Goal: Task Accomplishment & Management: Use online tool/utility

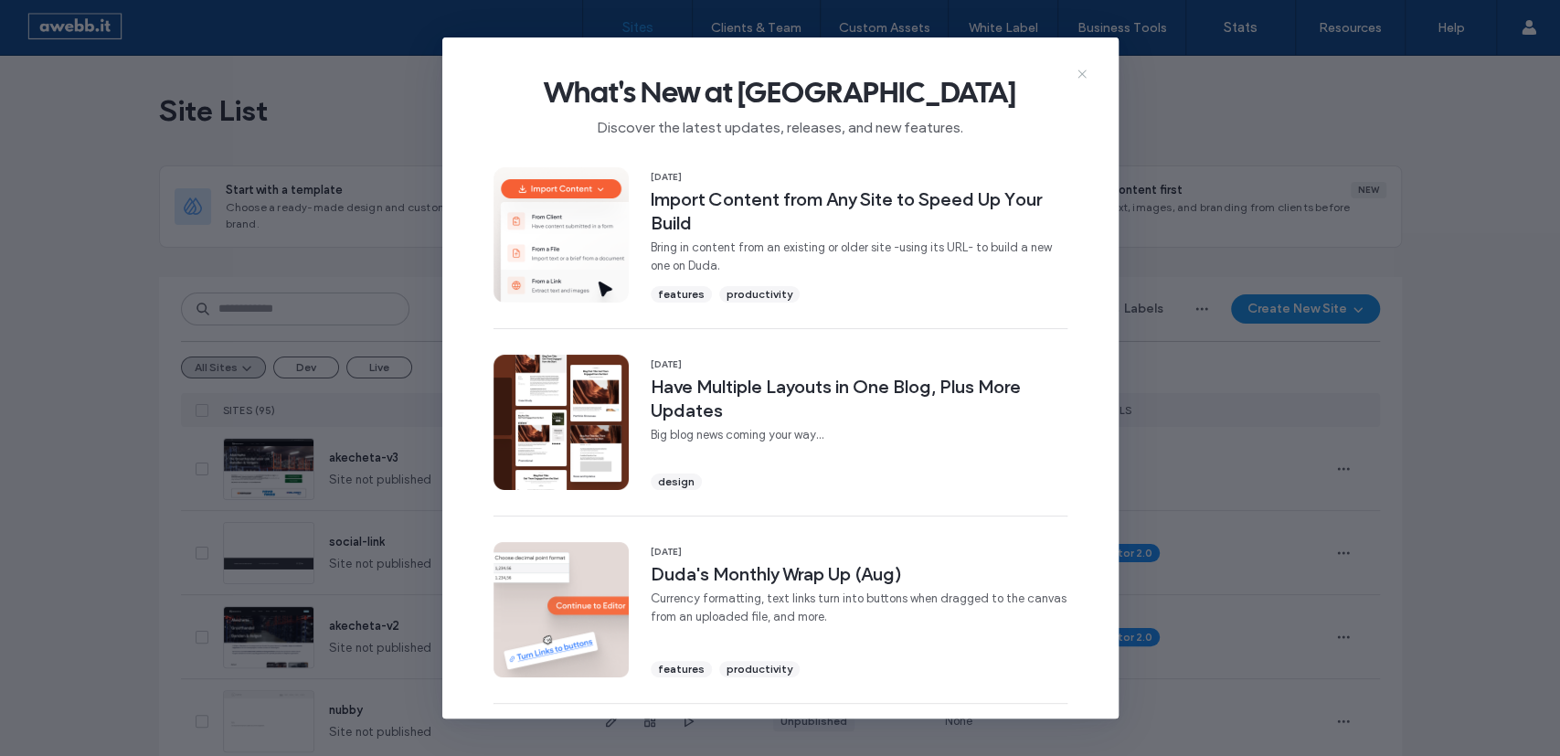
click at [1081, 69] on icon at bounding box center [1082, 74] width 15 height 15
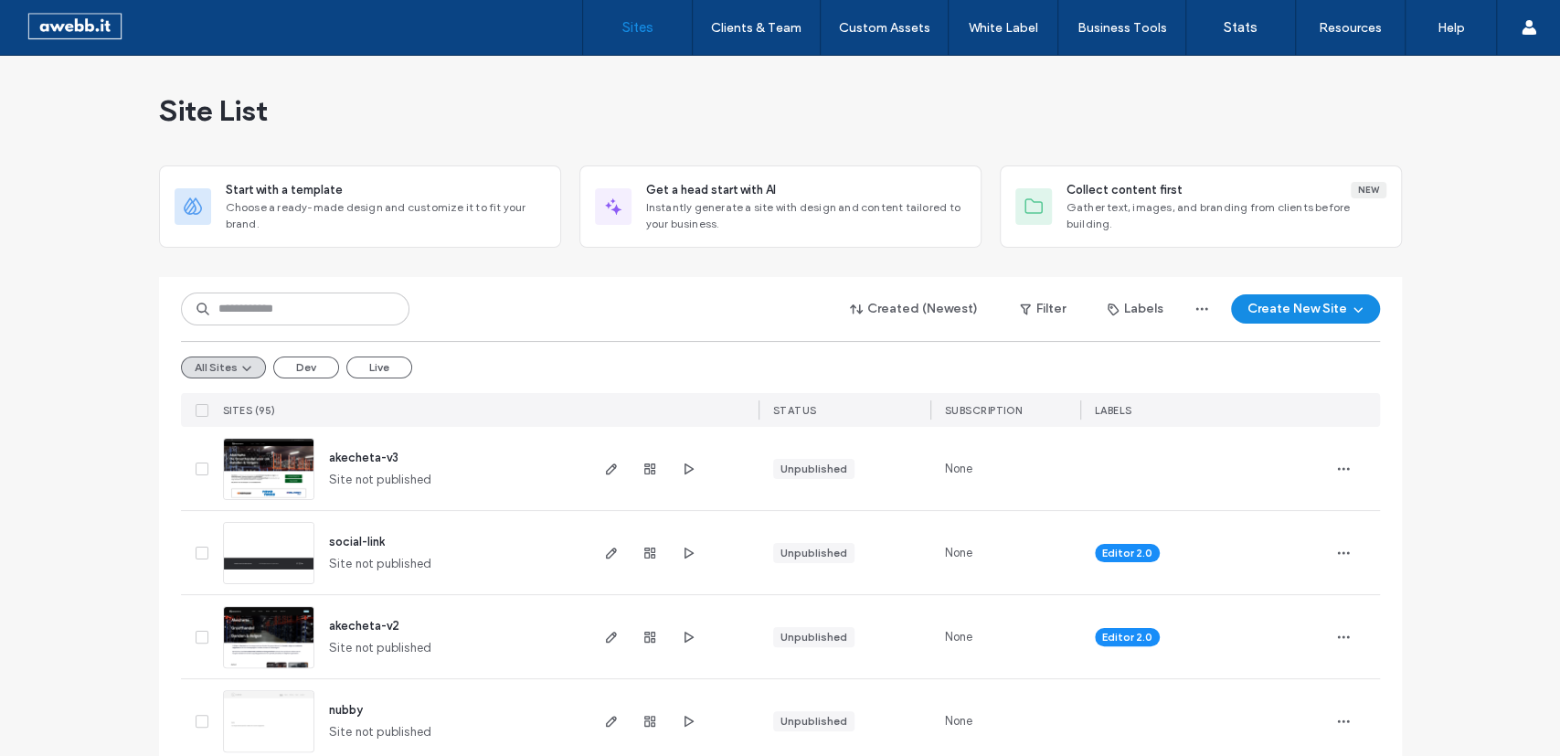
click at [629, 30] on label "Sites" at bounding box center [637, 27] width 31 height 16
click at [299, 305] on input at bounding box center [295, 309] width 229 height 33
type input "**********"
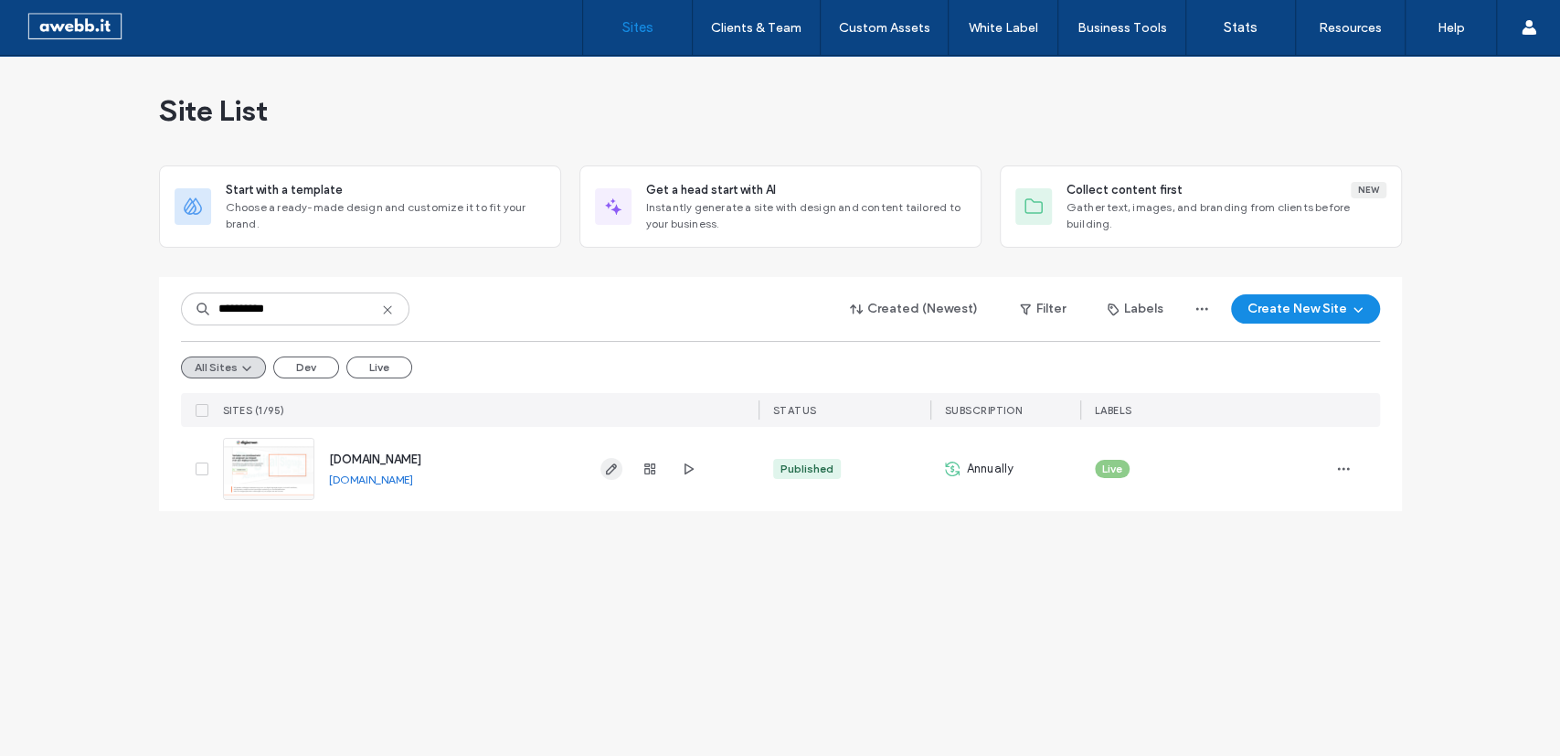
click at [612, 465] on use "button" at bounding box center [610, 468] width 11 height 11
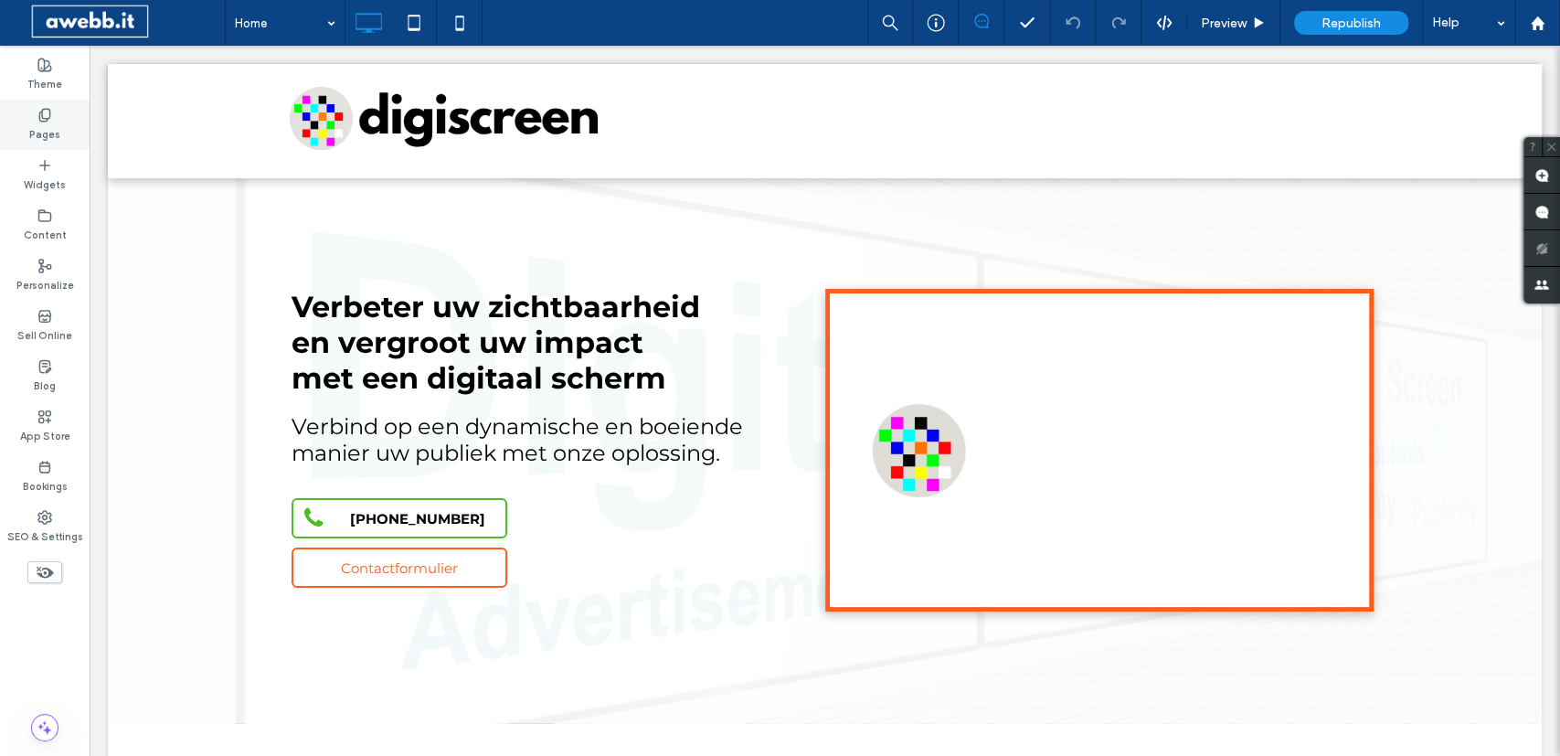
click at [39, 137] on label "Pages" at bounding box center [44, 132] width 31 height 20
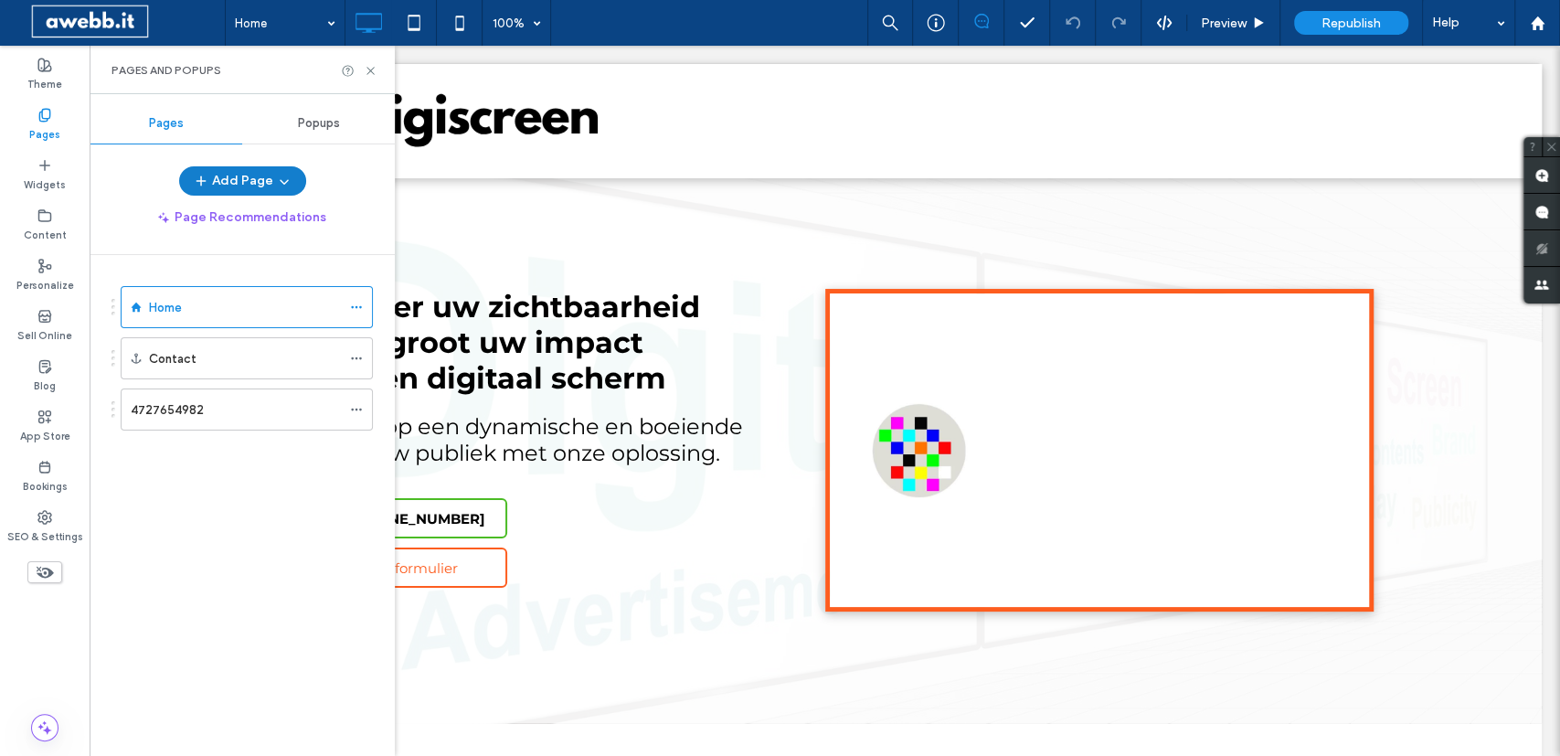
click at [253, 173] on button "Add Page" at bounding box center [242, 180] width 127 height 29
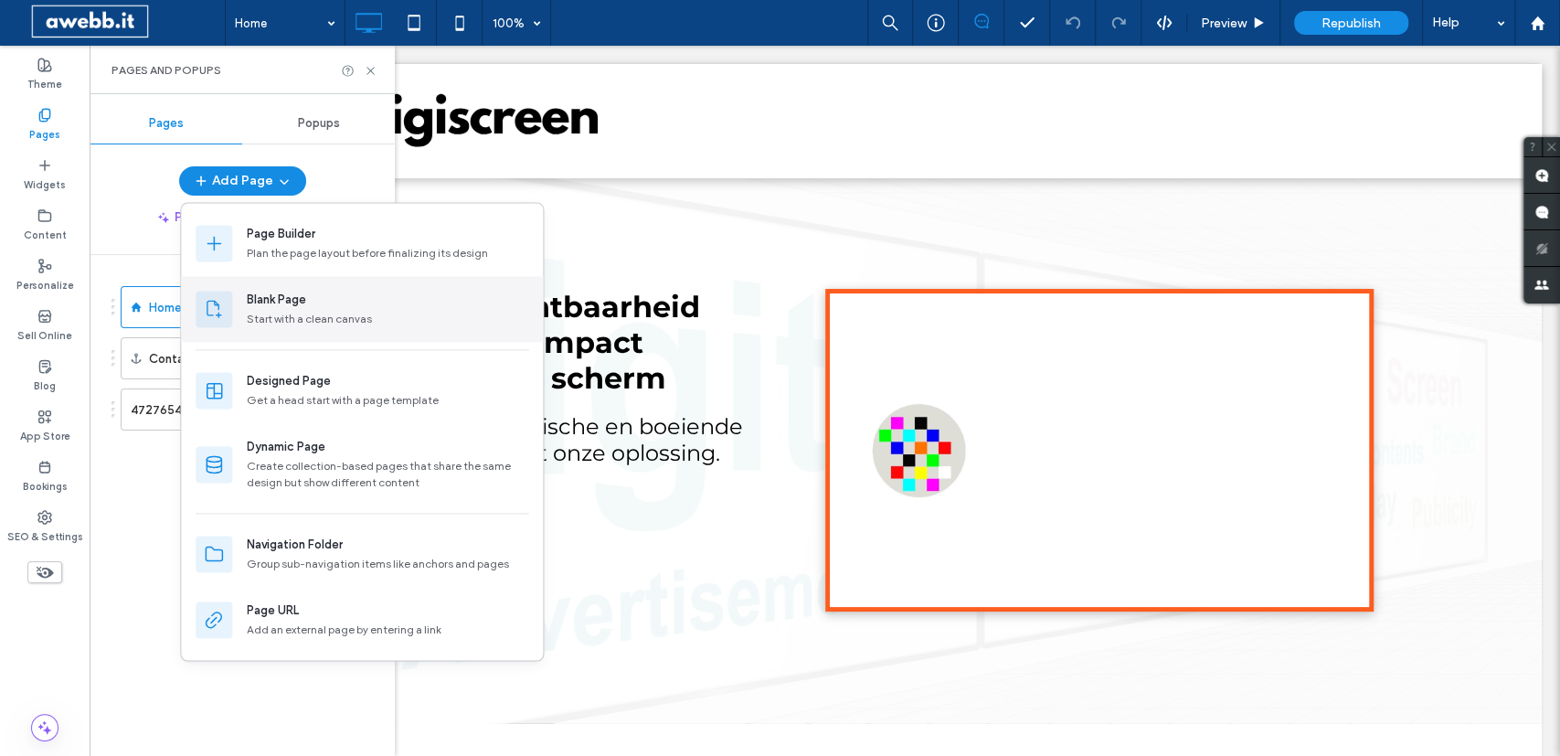
click at [300, 316] on div "Start with a clean canvas" at bounding box center [309, 319] width 125 height 16
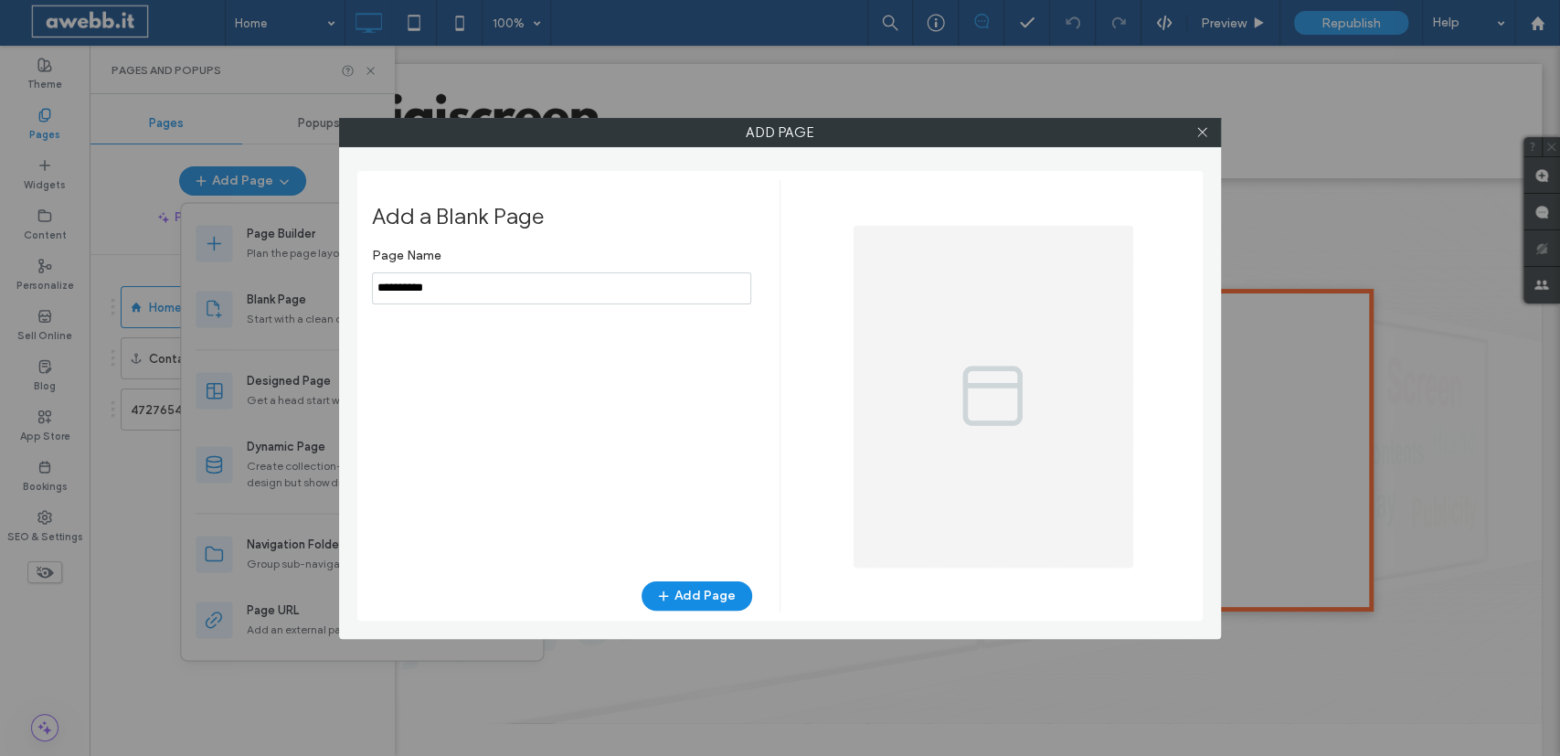
click at [519, 294] on input "notEmpty" at bounding box center [561, 288] width 379 height 32
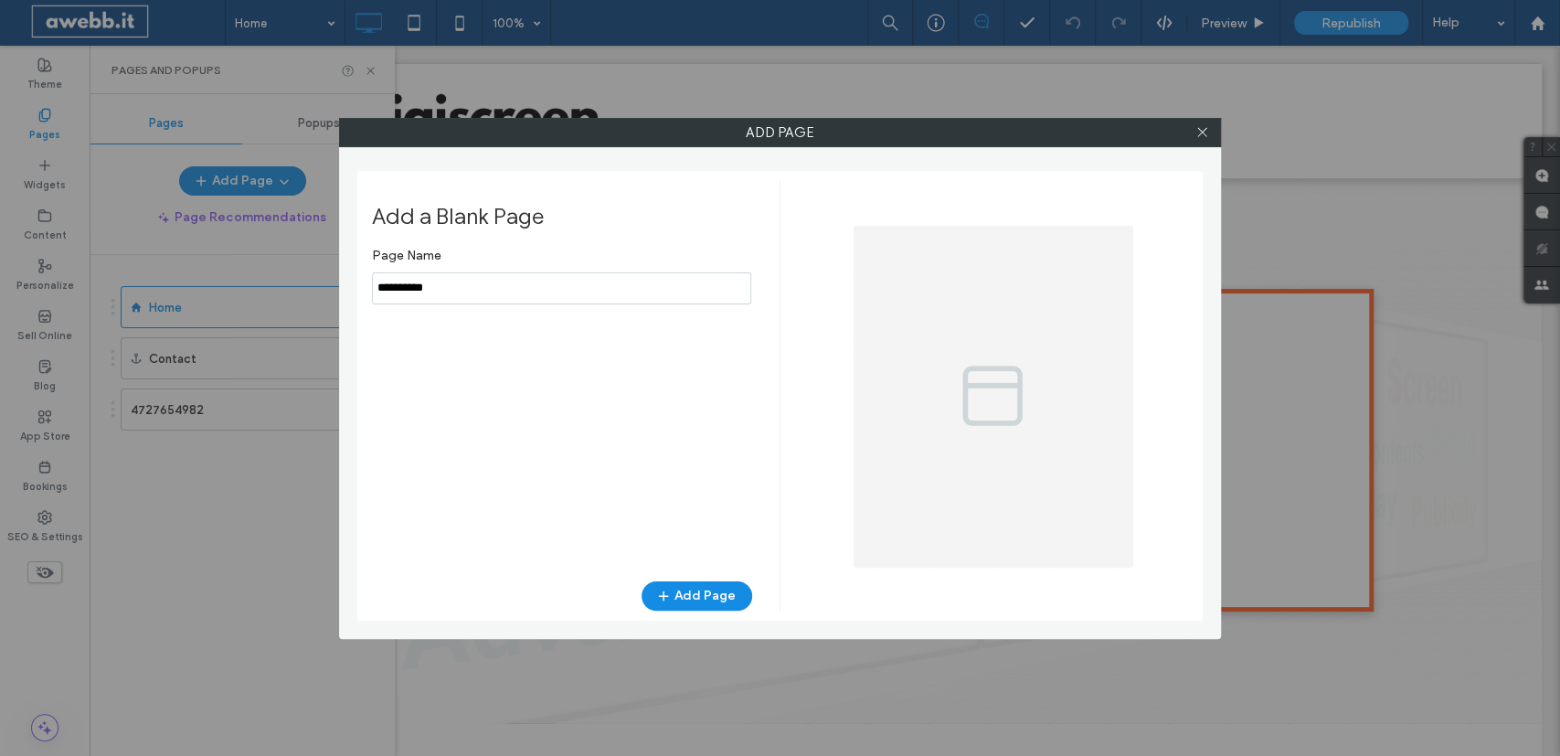
click at [519, 294] on input "notEmpty" at bounding box center [561, 288] width 379 height 32
type input "*****"
click at [700, 593] on button "Add Page" at bounding box center [697, 595] width 111 height 29
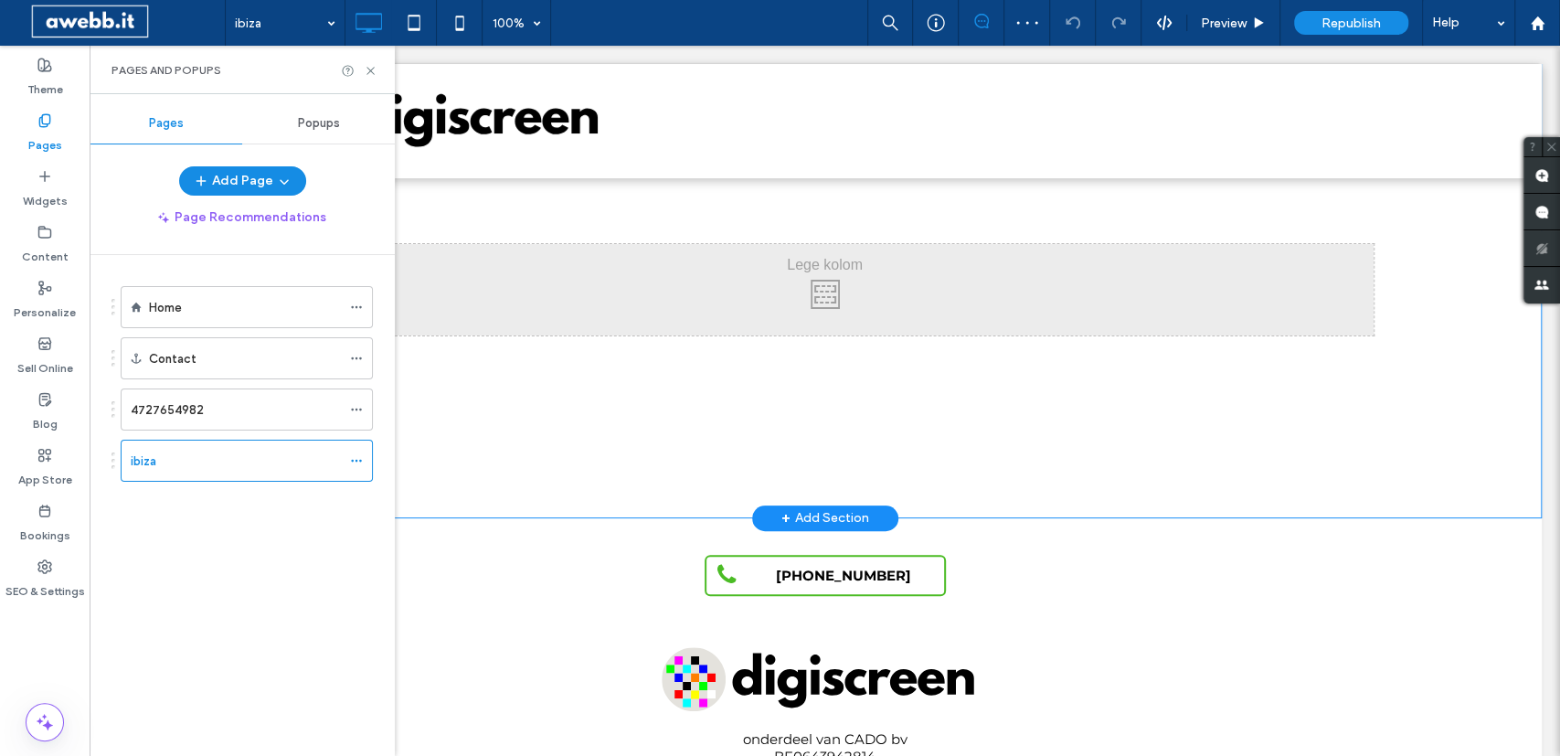
scroll to position [126, 0]
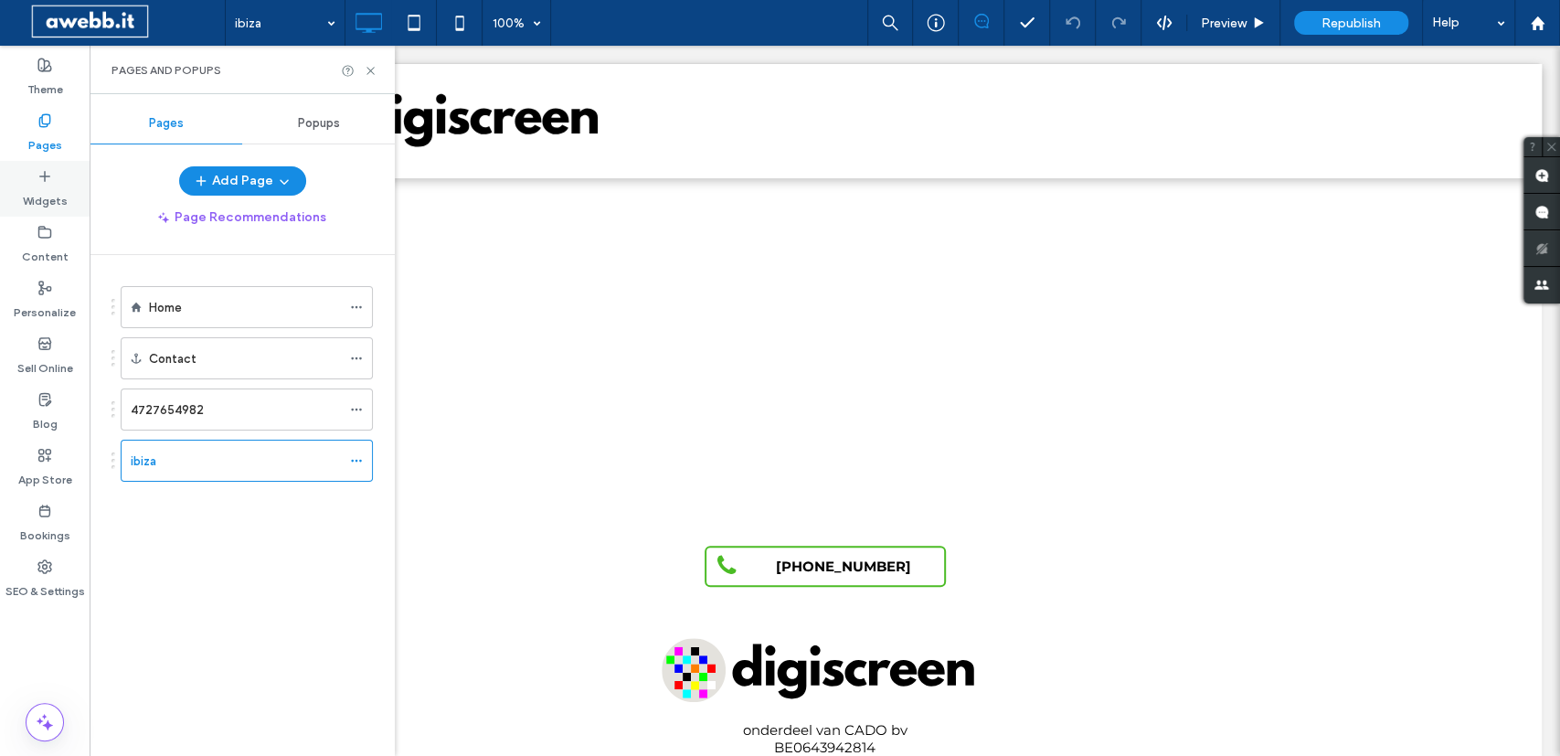
click at [42, 172] on icon at bounding box center [44, 176] width 15 height 15
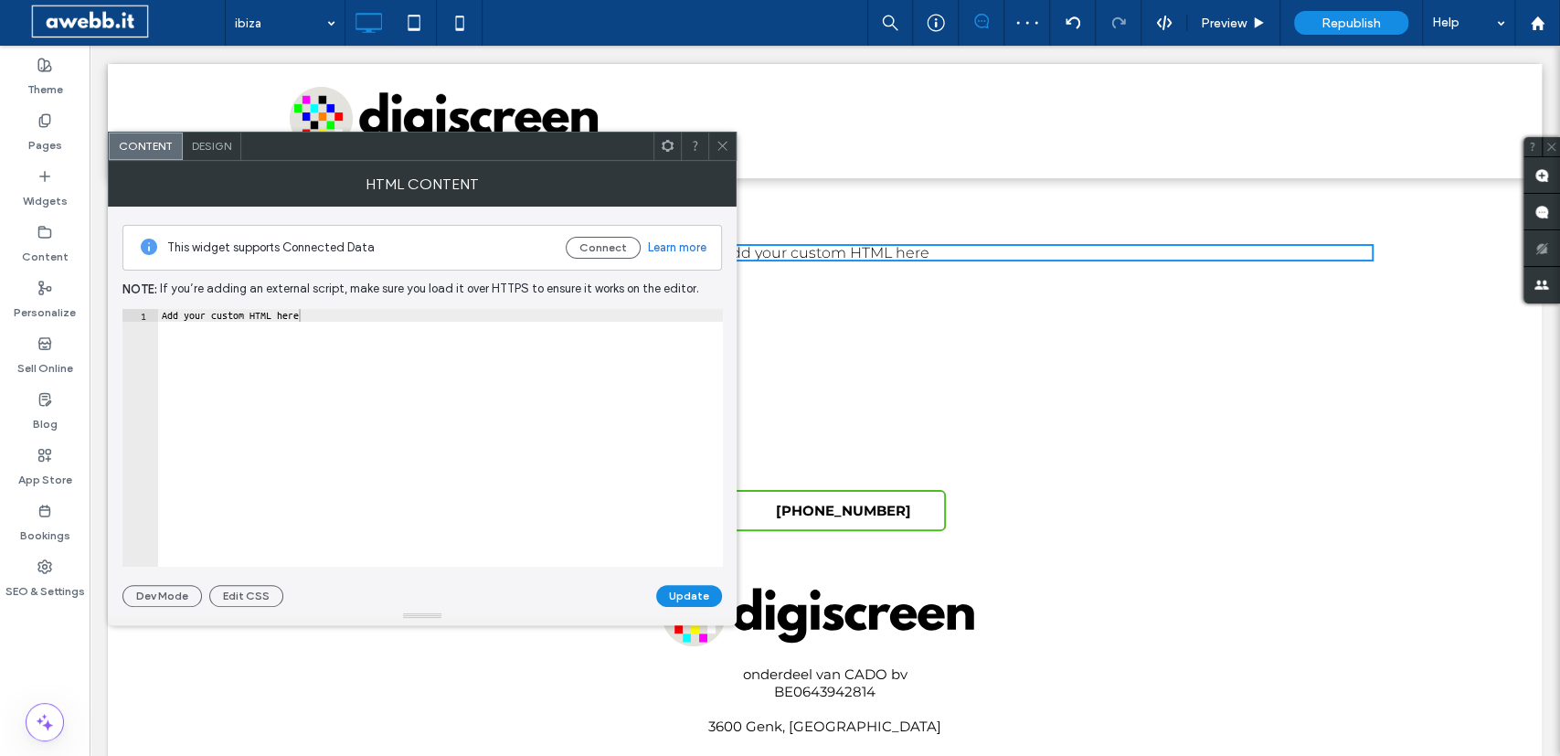
click at [411, 353] on div "Add your custom HTML here" at bounding box center [440, 451] width 565 height 284
paste textarea "**********"
type textarea "**********"
click at [696, 588] on button "Update" at bounding box center [689, 596] width 66 height 22
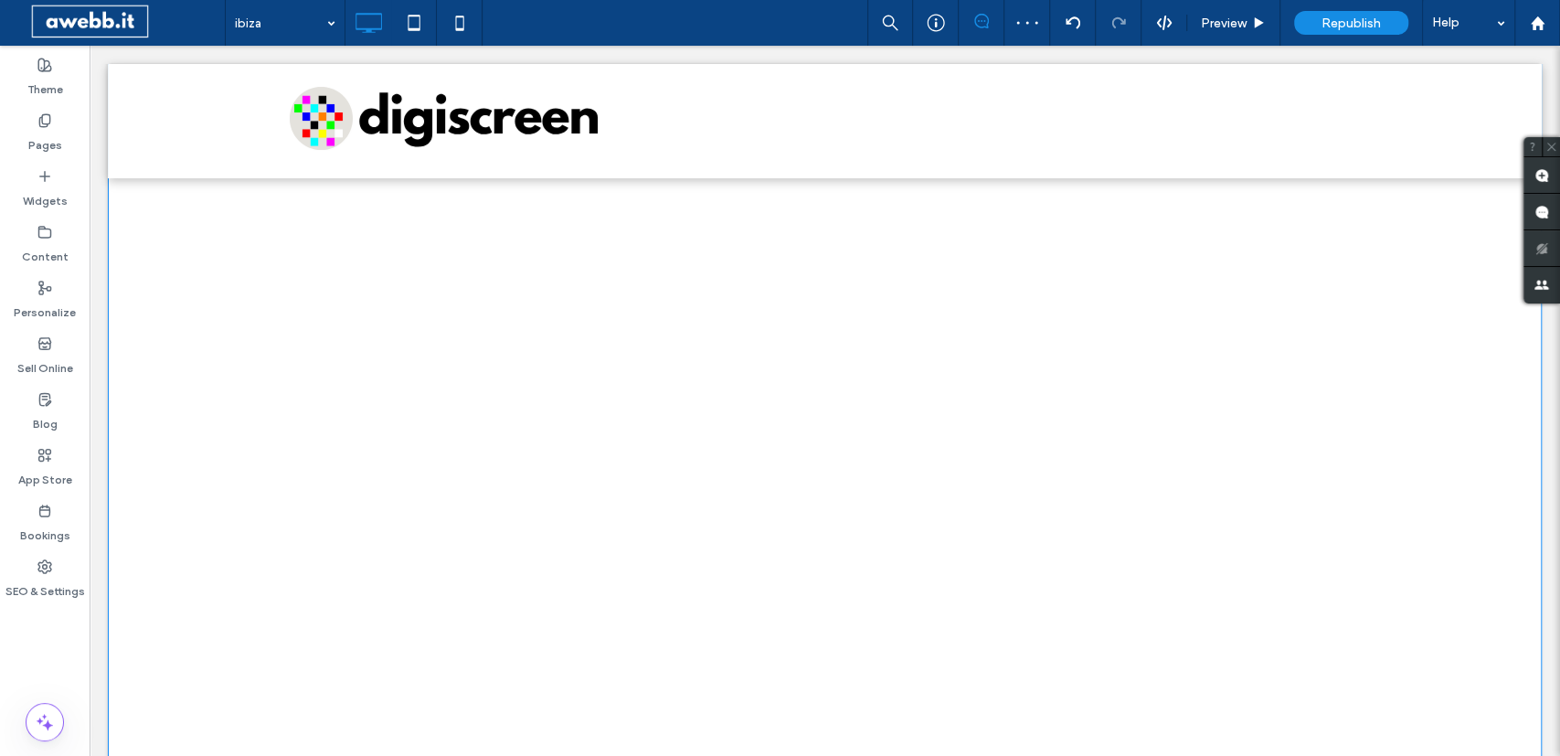
scroll to position [159, 0]
click at [673, 357] on span at bounding box center [825, 430] width 1097 height 439
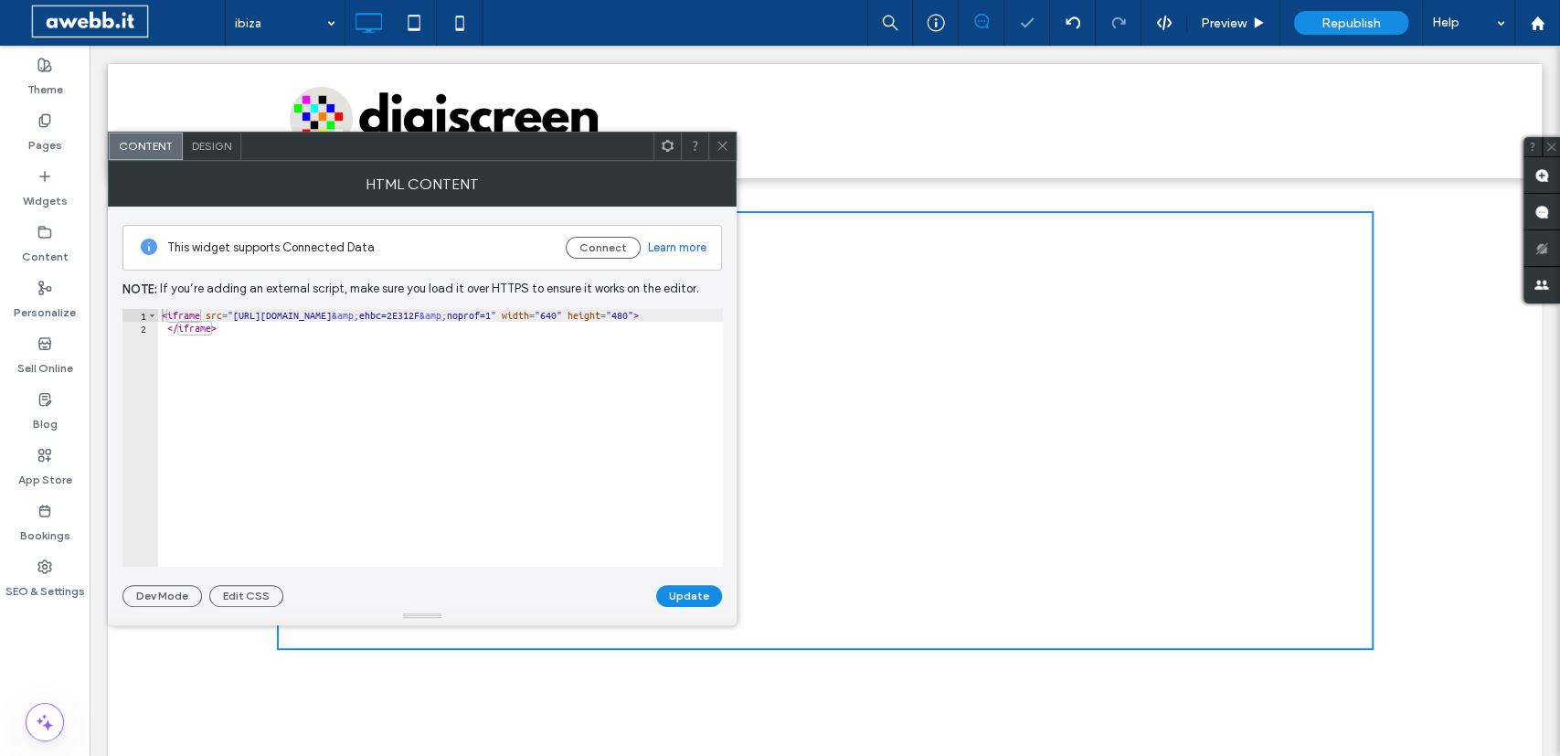
click at [723, 151] on icon at bounding box center [723, 146] width 14 height 14
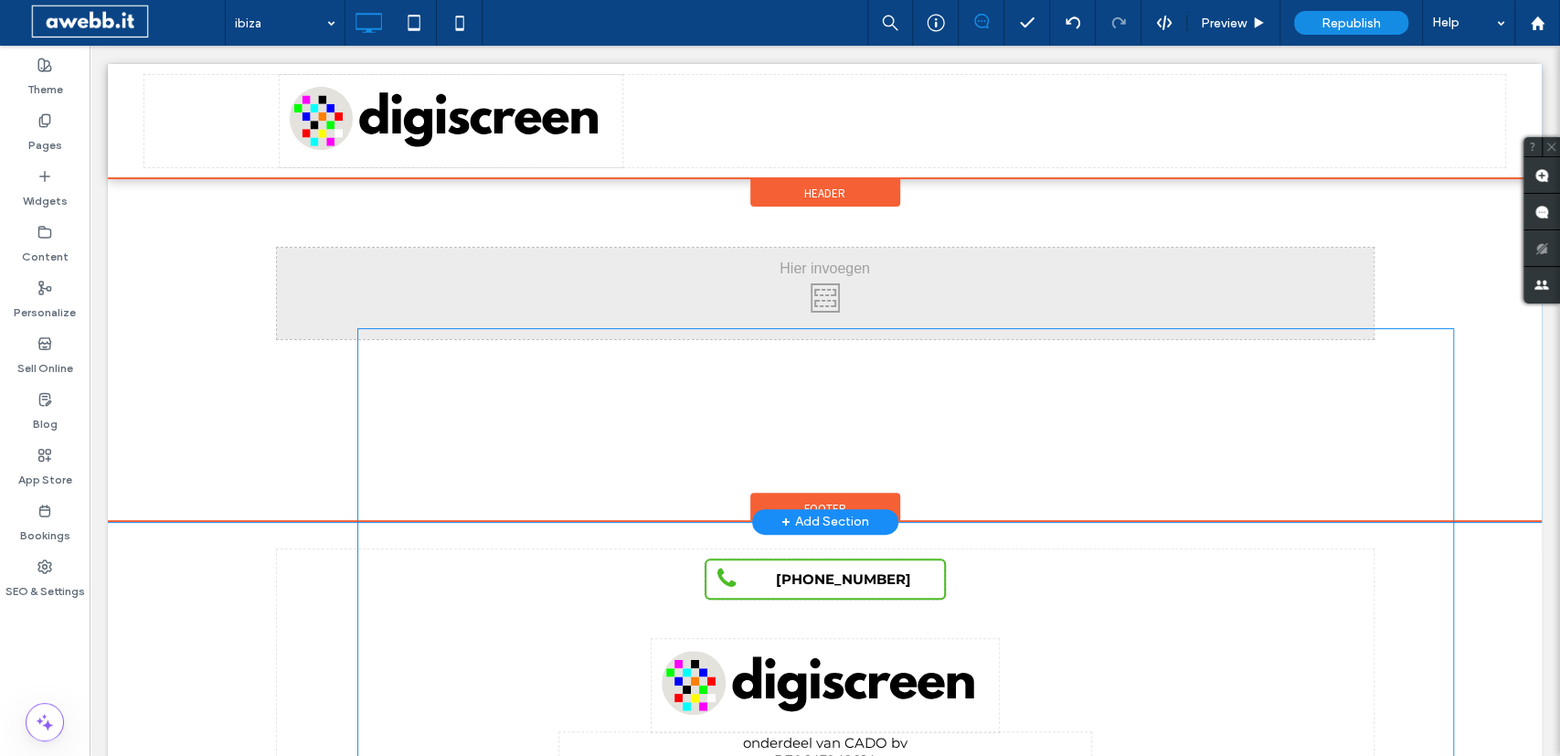
drag, startPoint x: 889, startPoint y: 394, endPoint x: 663, endPoint y: 434, distance: 230.2
click at [663, 434] on span at bounding box center [905, 547] width 1097 height 439
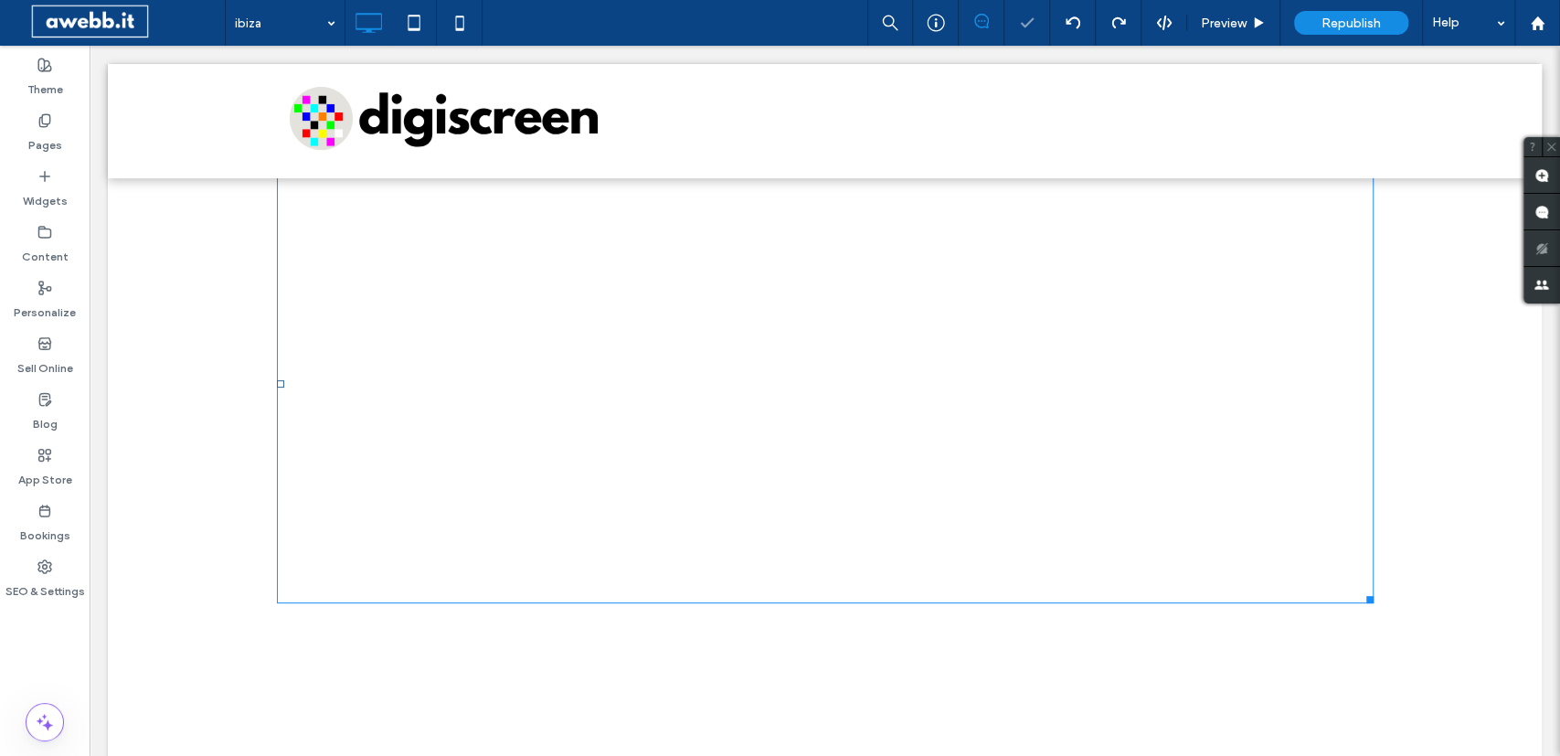
scroll to position [209, 0]
click at [560, 562] on span at bounding box center [825, 380] width 1097 height 439
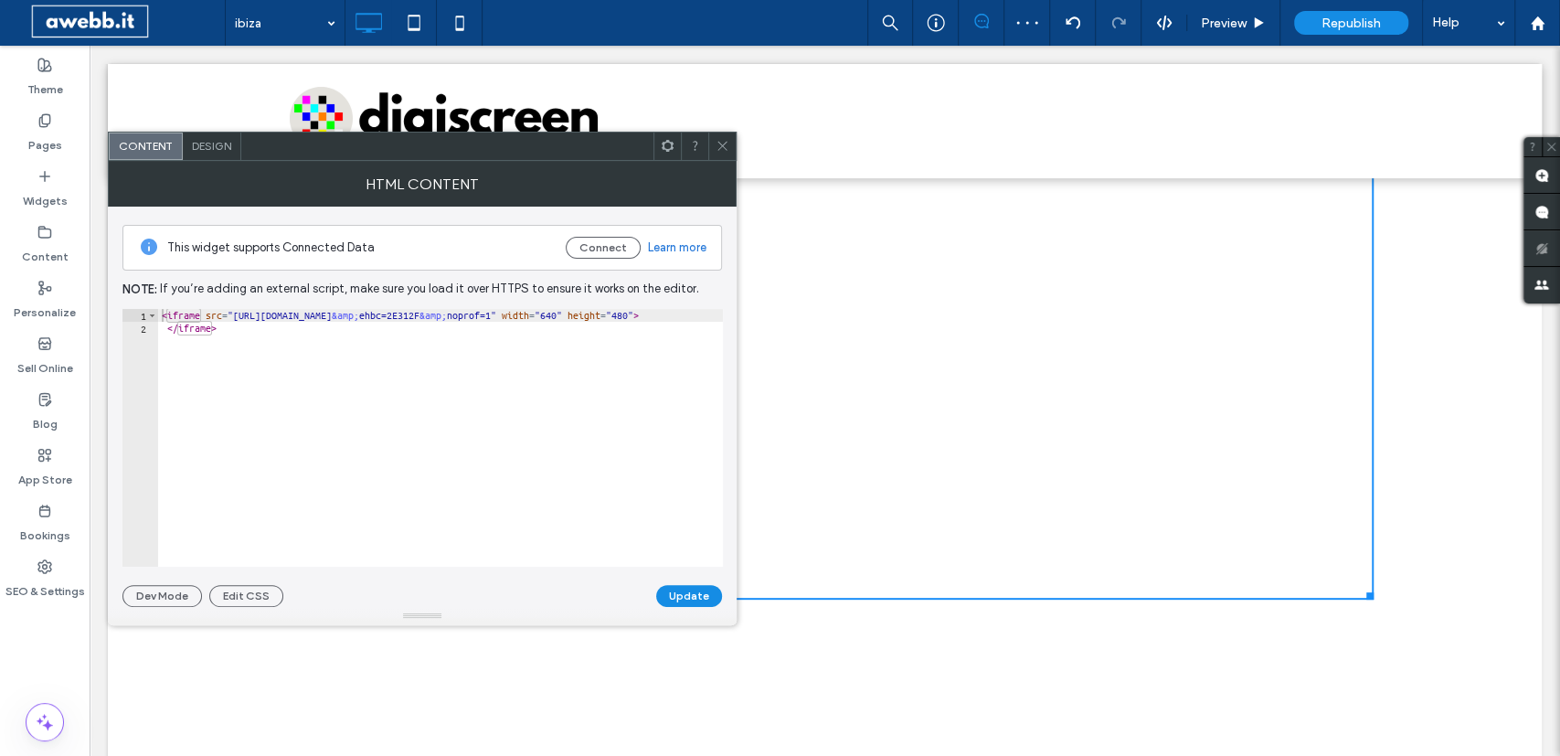
click at [727, 151] on icon at bounding box center [723, 146] width 14 height 14
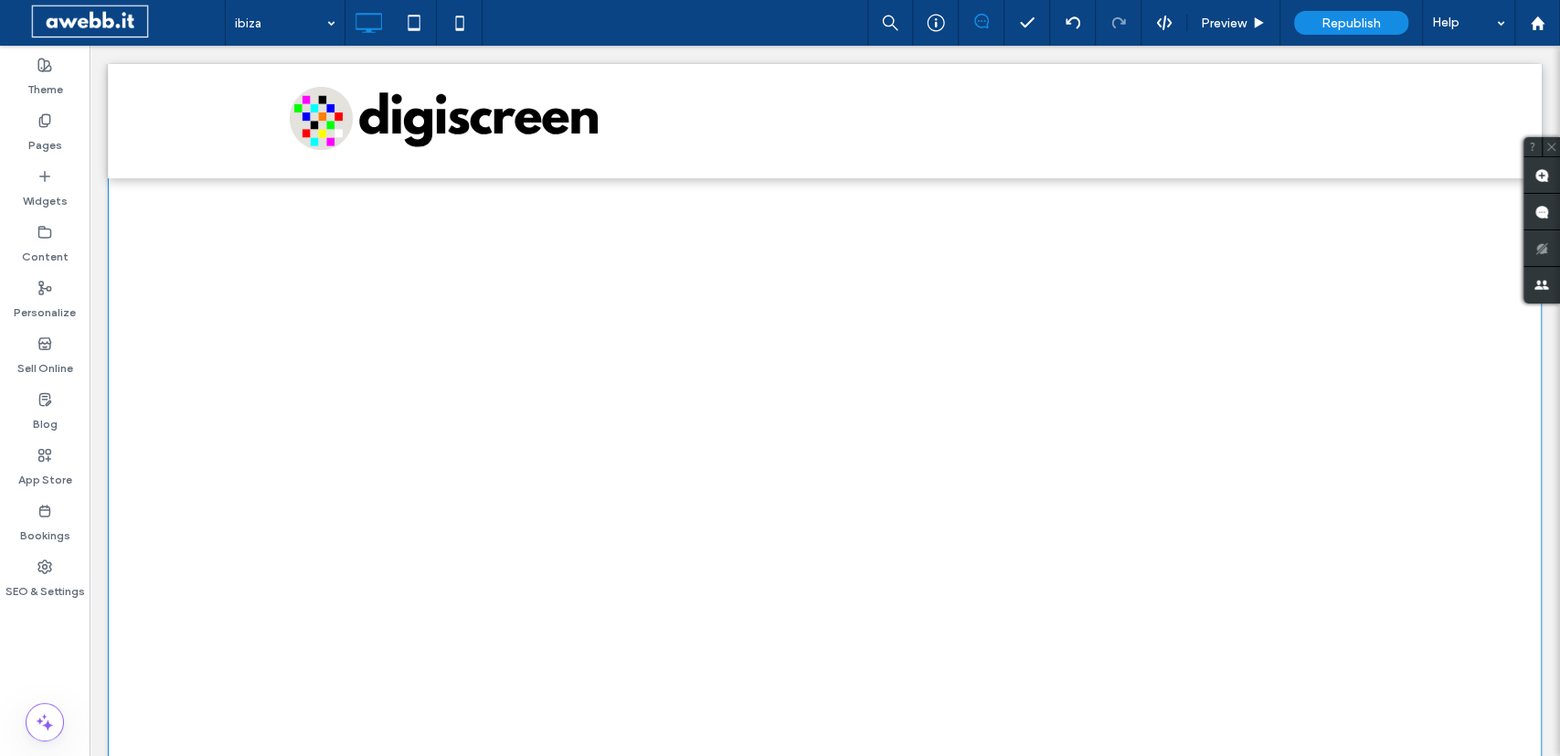
click at [1407, 454] on div "Click To Paste Row + Add Section" at bounding box center [825, 380] width 1434 height 823
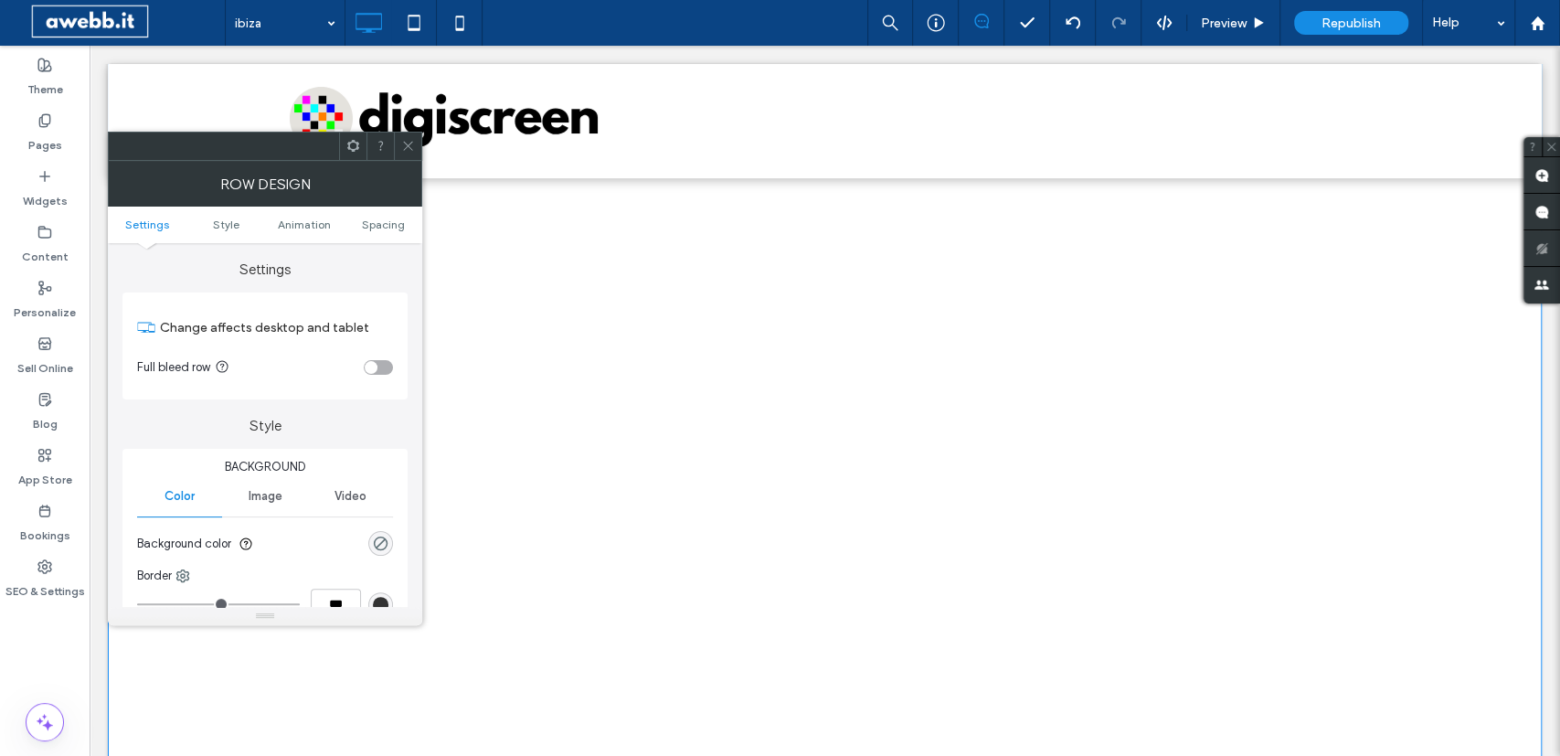
scroll to position [18, 0]
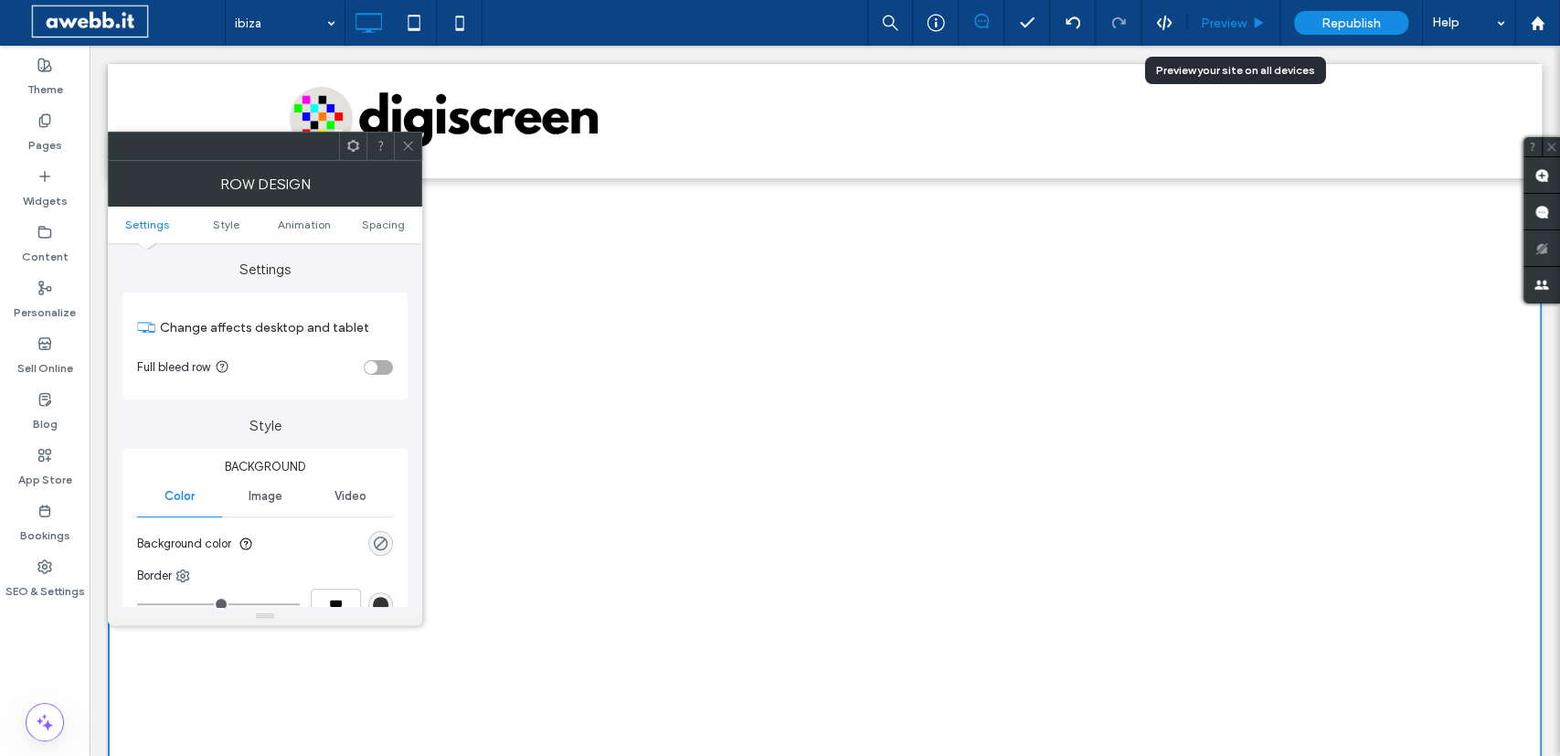
click at [1227, 17] on span "Preview" at bounding box center [1224, 24] width 46 height 16
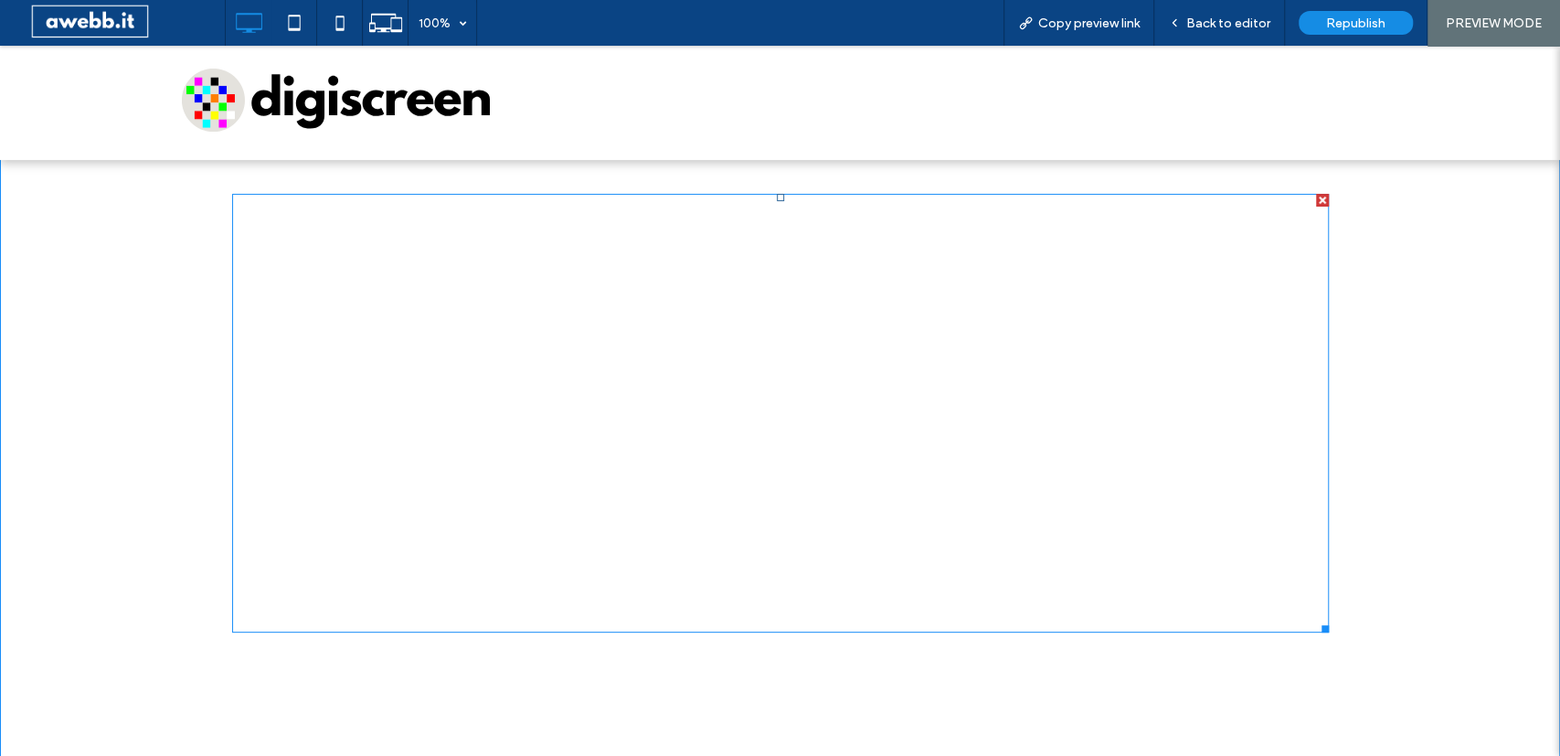
scroll to position [163, 0]
click at [513, 596] on span at bounding box center [780, 408] width 1097 height 439
click at [512, 595] on span at bounding box center [780, 408] width 1097 height 439
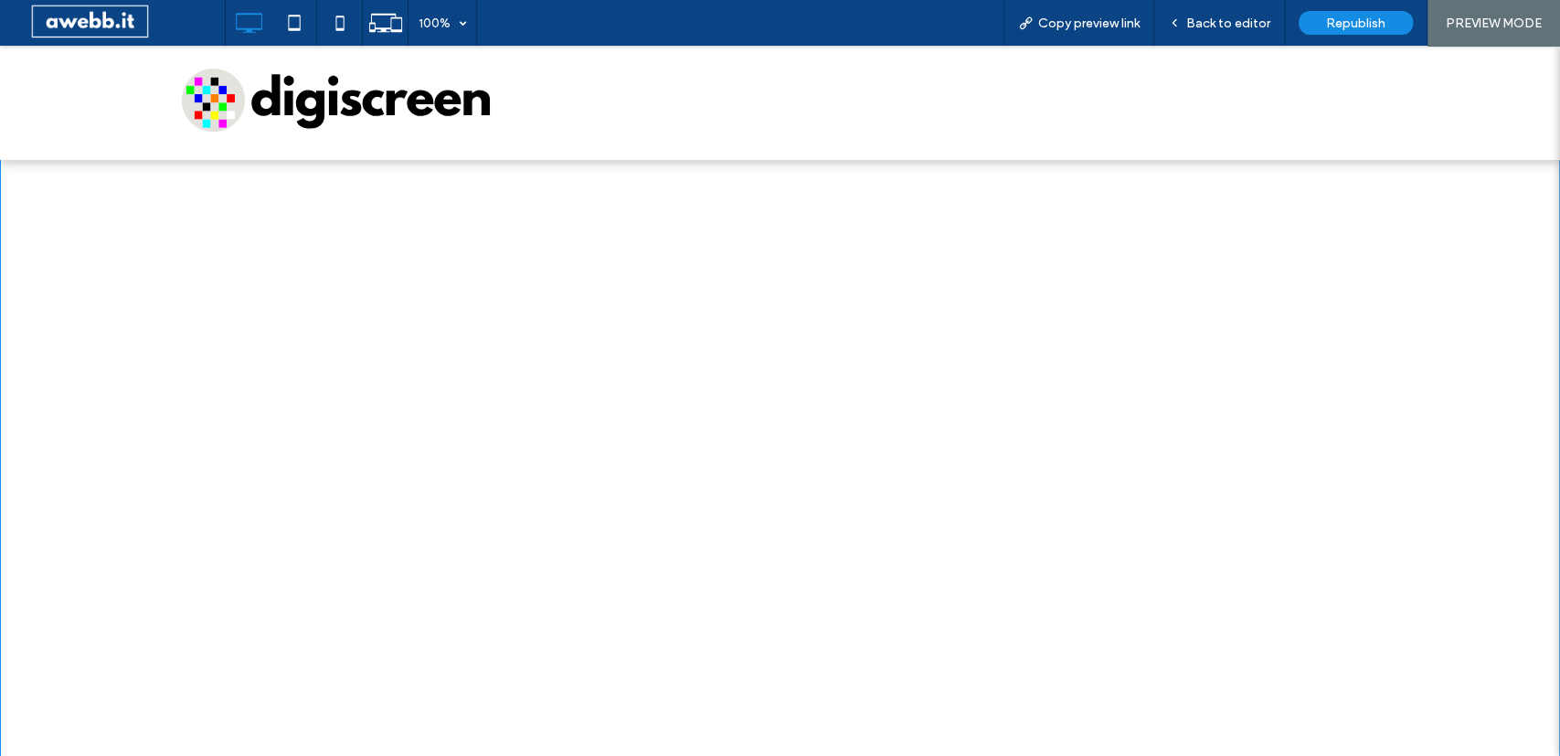
click at [1416, 363] on div "Click To Paste Row + Add Section" at bounding box center [780, 408] width 1560 height 823
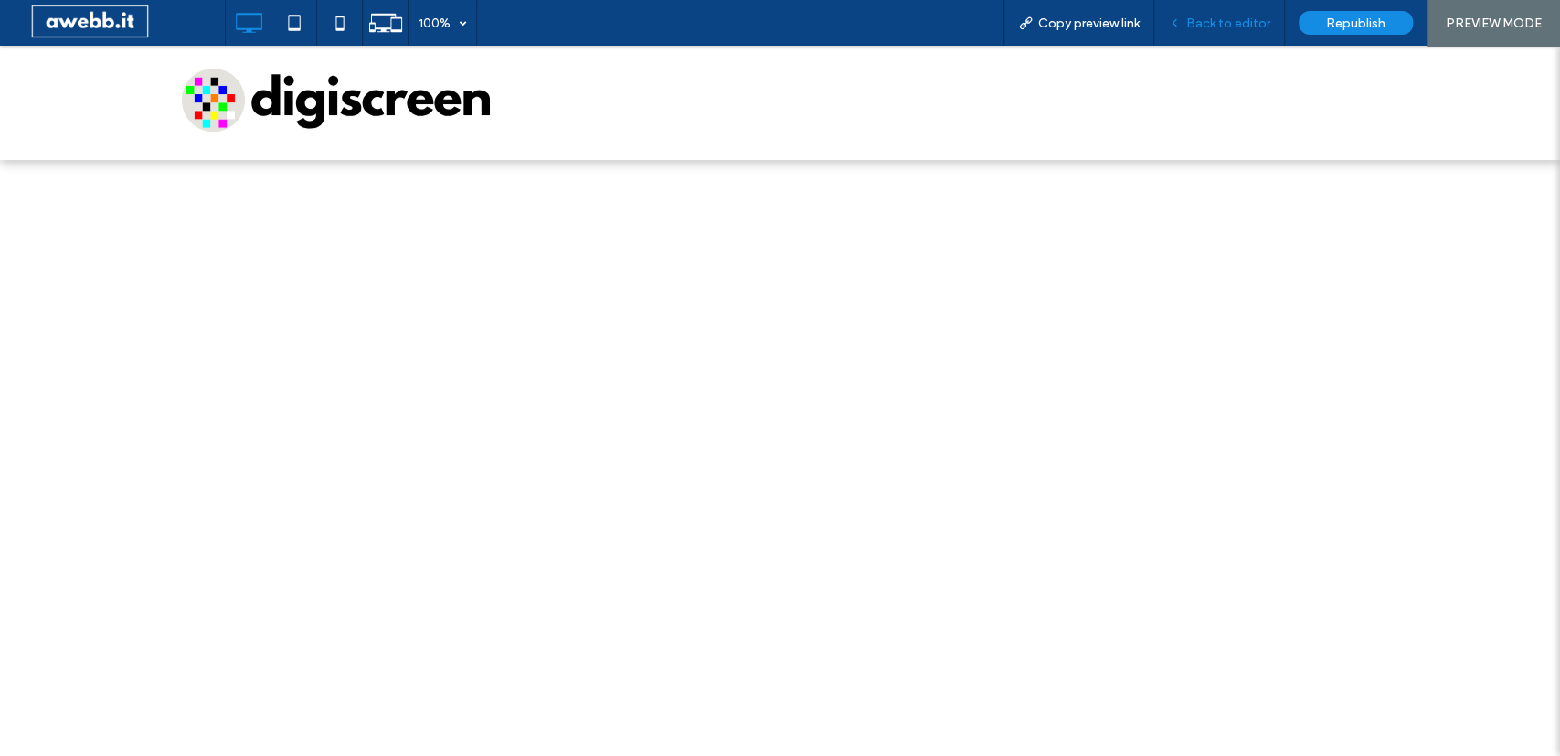
click at [1251, 31] on div "Back to editor" at bounding box center [1219, 23] width 131 height 46
click at [1234, 22] on span "Back to editor" at bounding box center [1228, 24] width 84 height 16
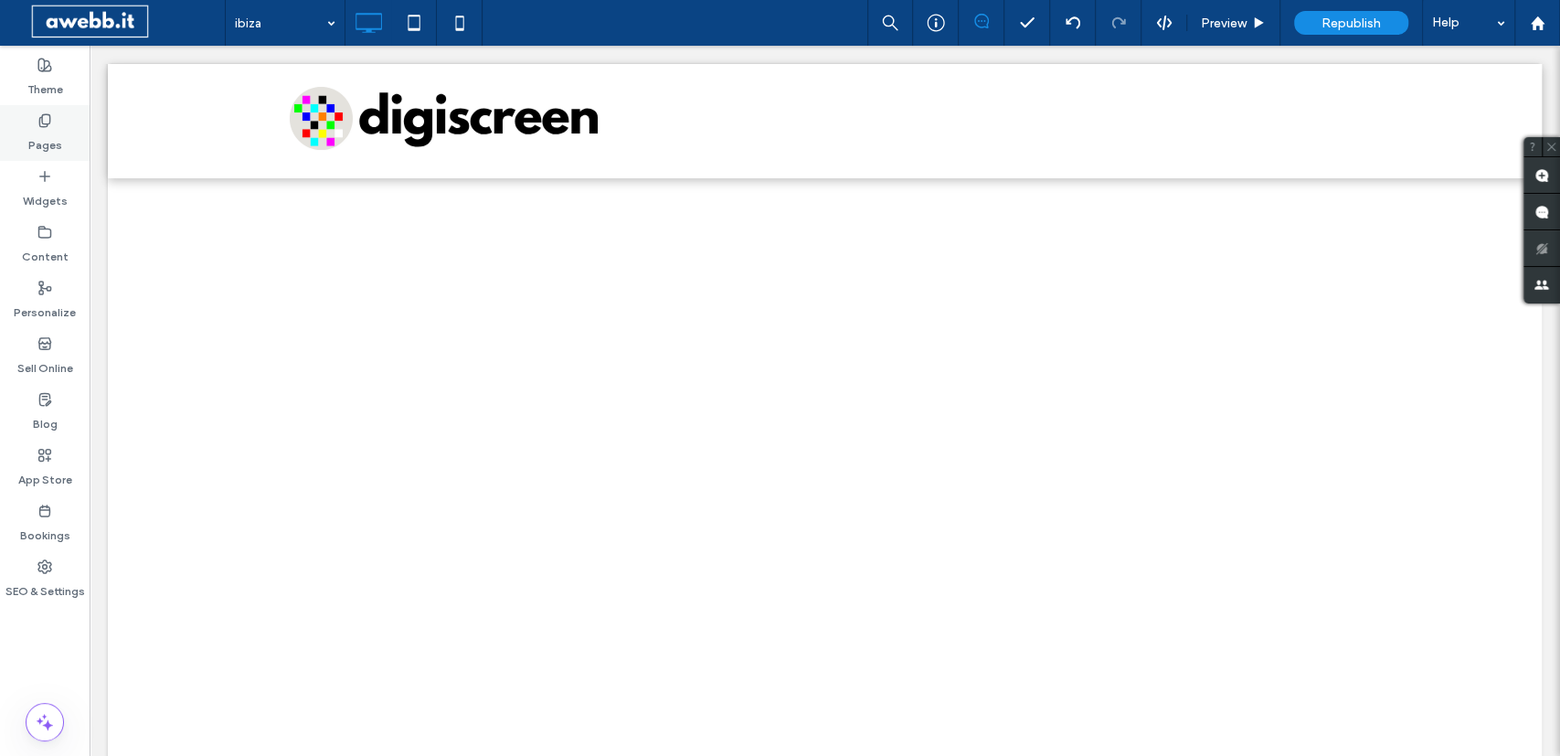
click at [52, 128] on label "Pages" at bounding box center [45, 141] width 34 height 26
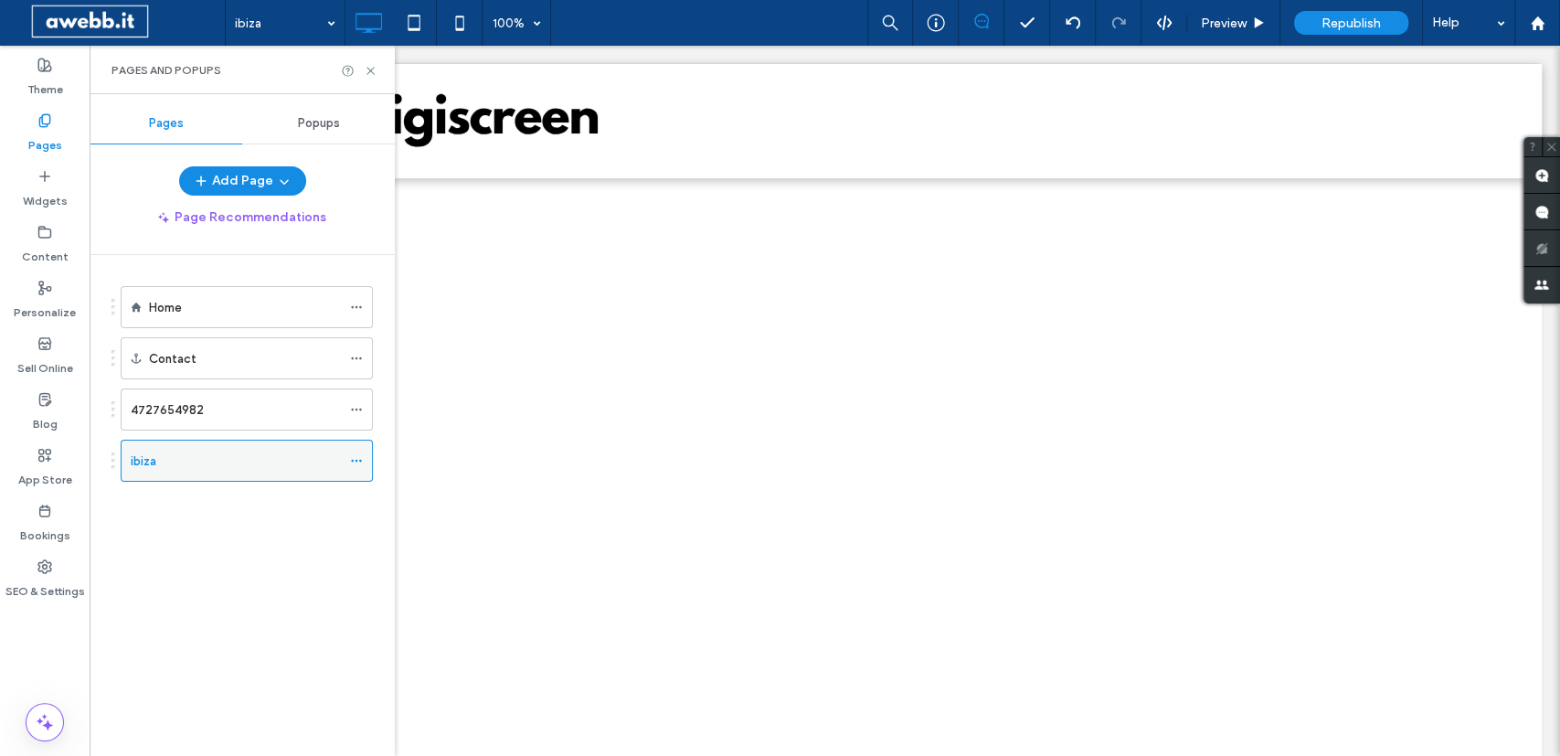
click at [363, 463] on icon at bounding box center [356, 460] width 13 height 13
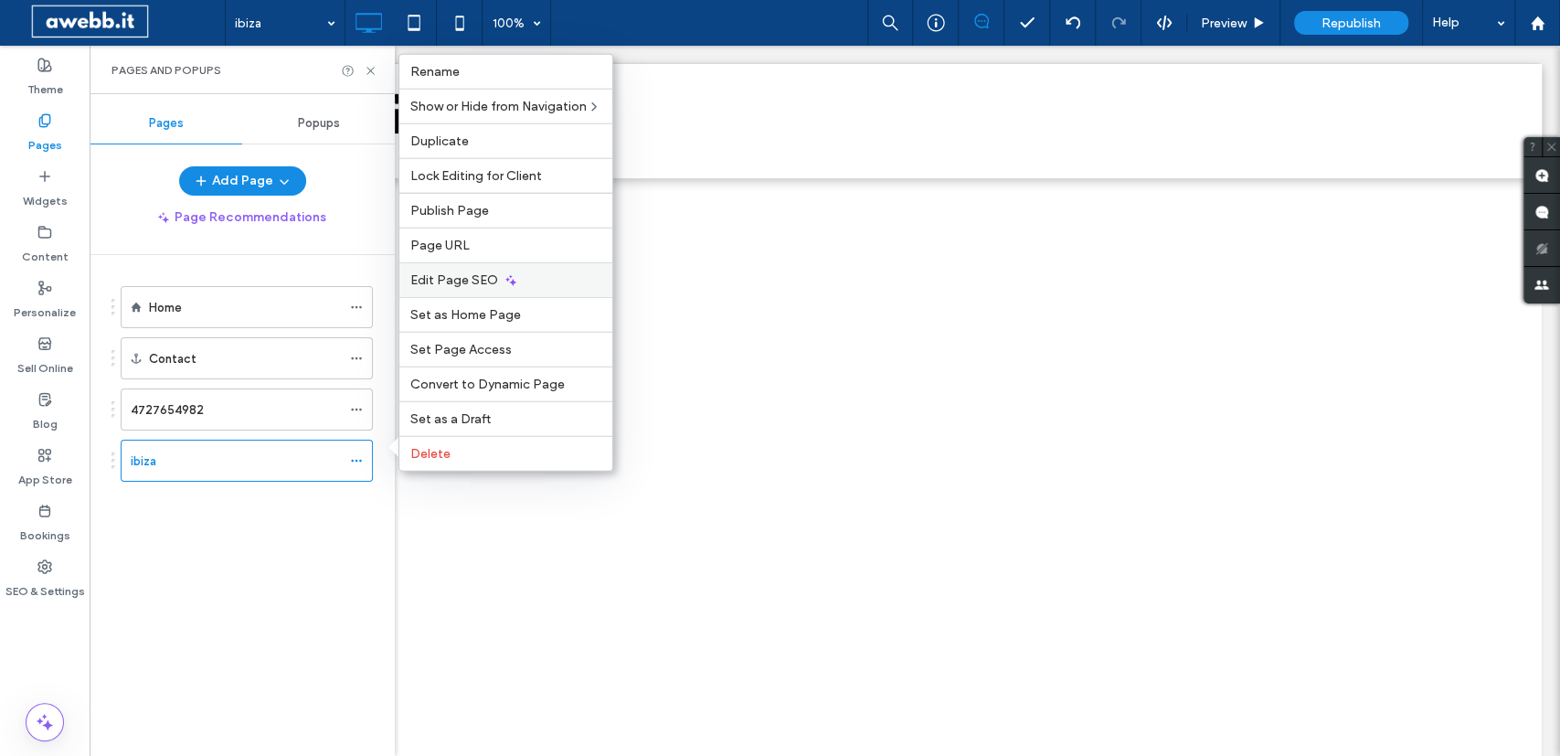
click at [470, 282] on span "Edit Page SEO" at bounding box center [454, 280] width 88 height 16
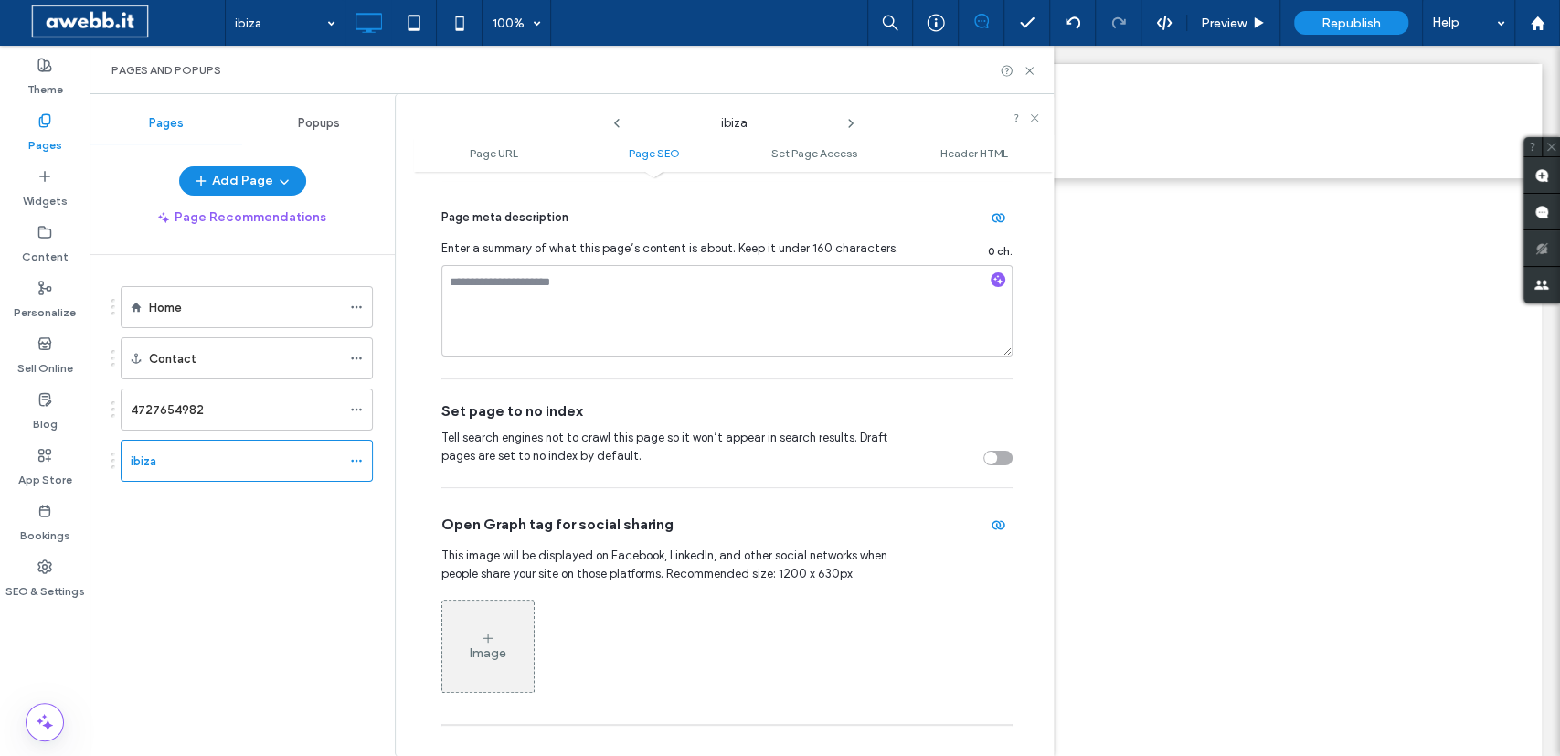
scroll to position [569, 0]
click at [996, 451] on div "toggle" at bounding box center [990, 455] width 13 height 13
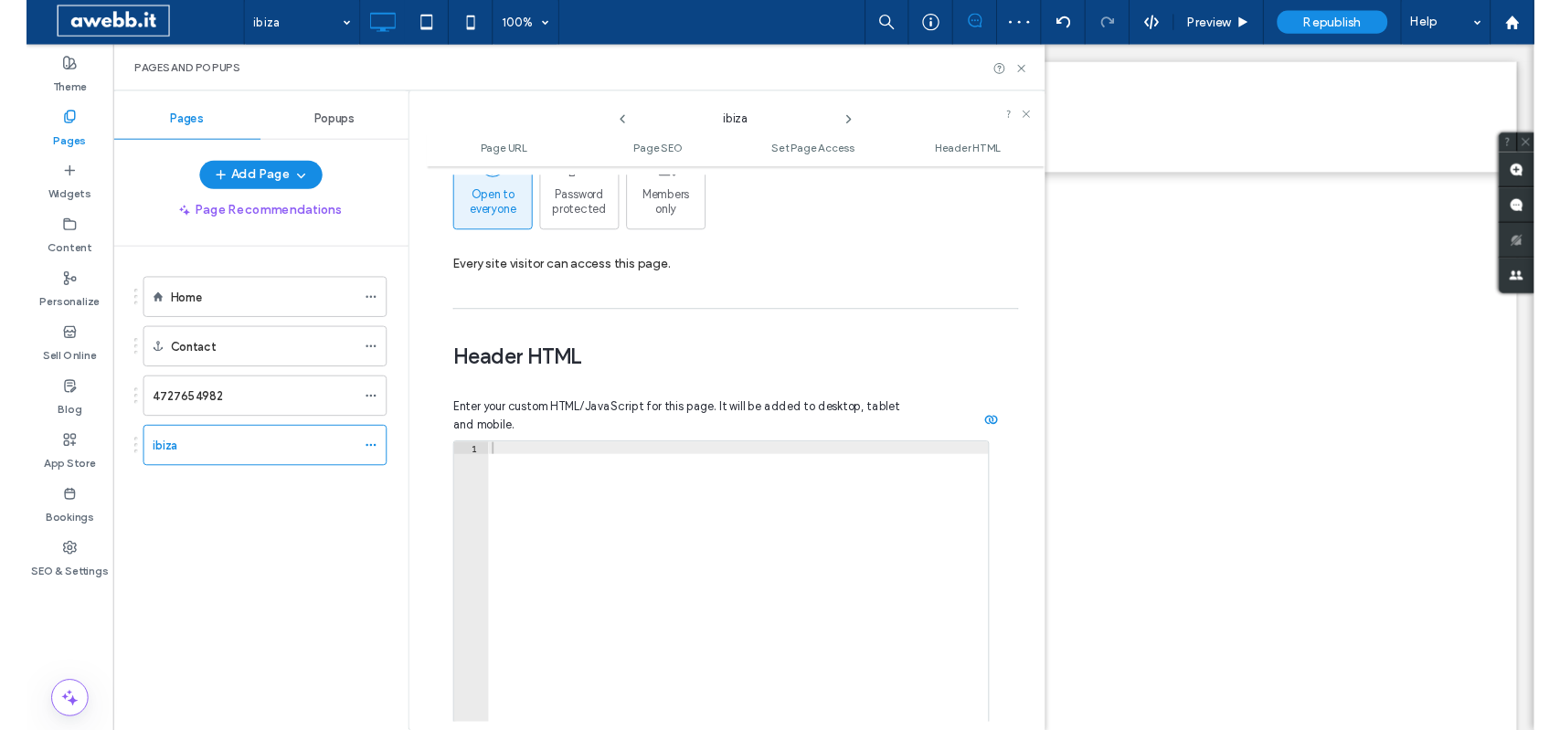
scroll to position [1695, 0]
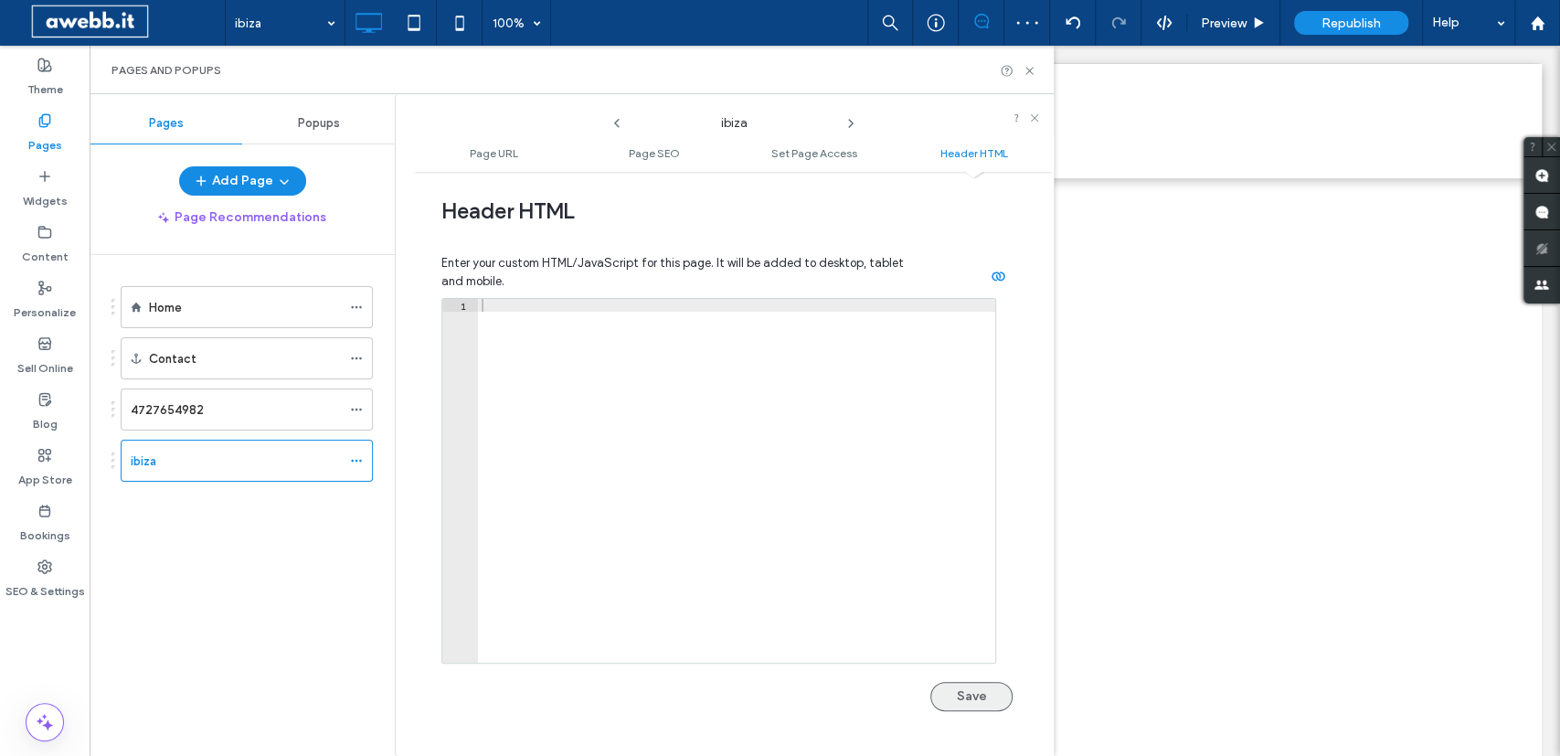
click at [981, 695] on button "Save" at bounding box center [972, 696] width 82 height 29
click at [1034, 71] on icon at bounding box center [1030, 71] width 14 height 14
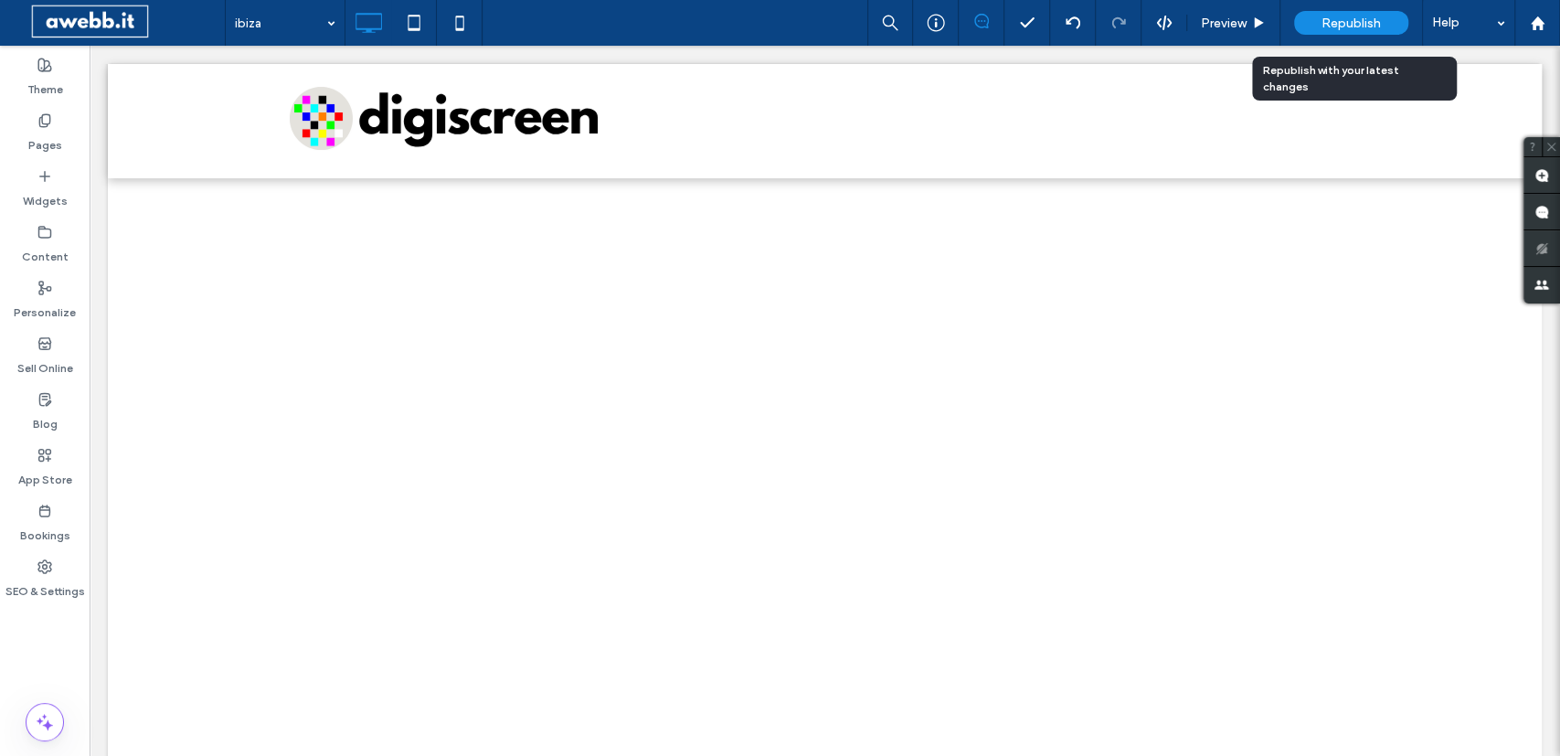
click at [1343, 15] on div "Republish" at bounding box center [1351, 23] width 114 height 24
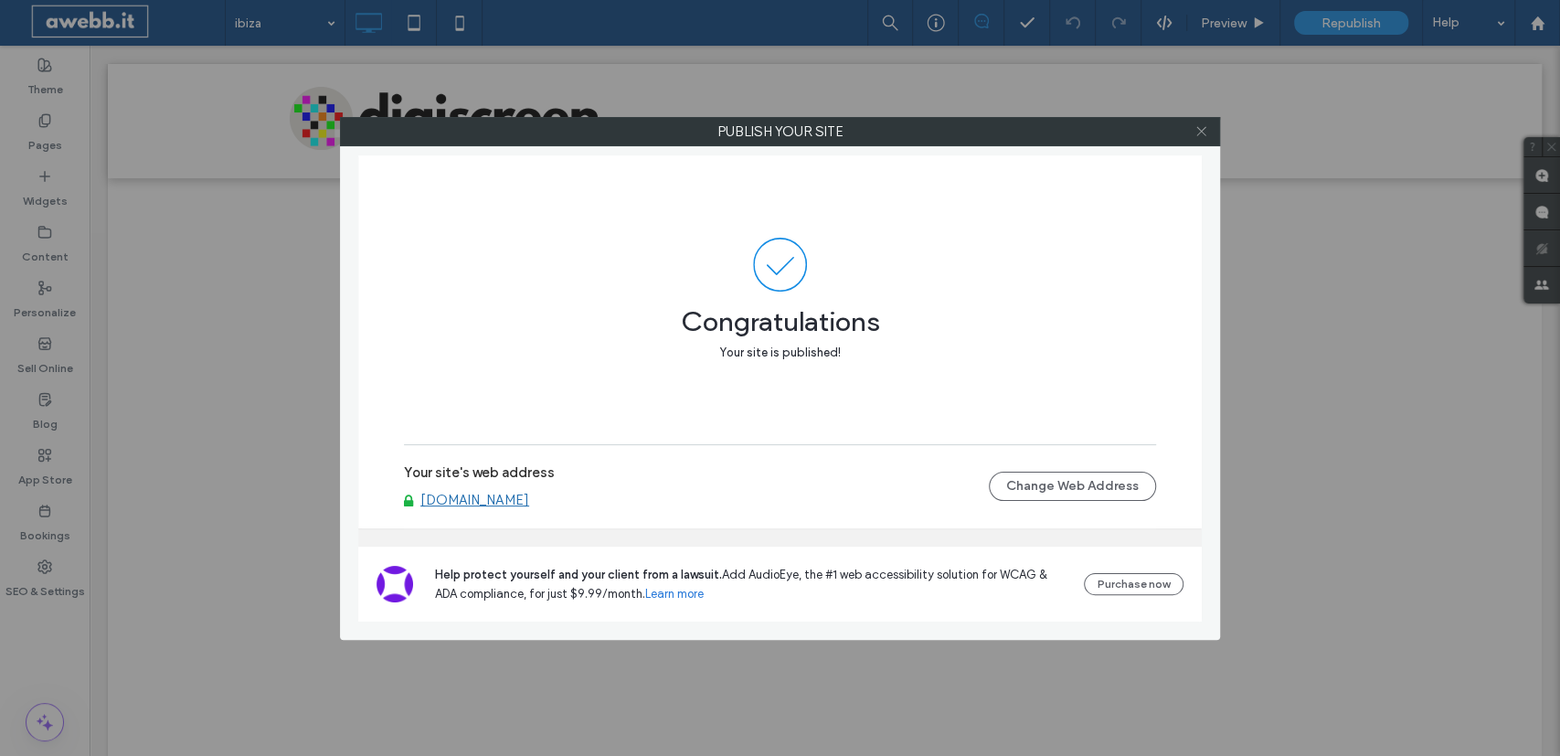
click at [1203, 133] on use at bounding box center [1201, 131] width 9 height 9
